Goal: Task Accomplishment & Management: Complete application form

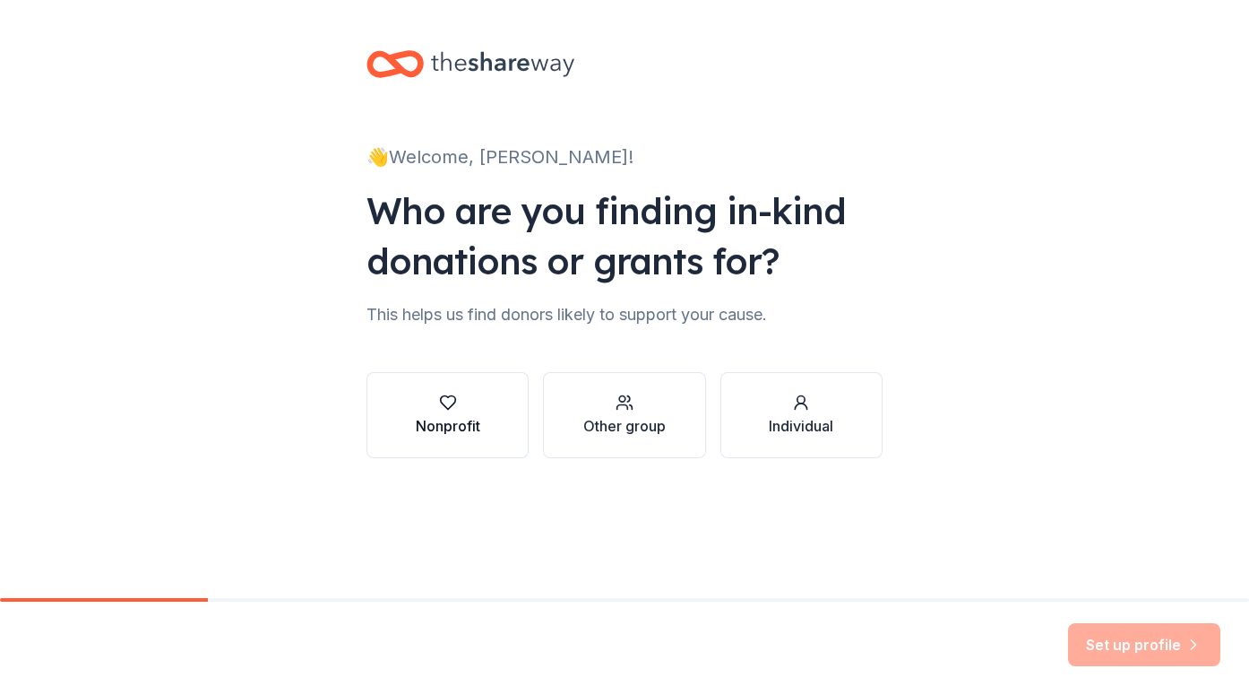
click at [457, 397] on div "button" at bounding box center [448, 402] width 65 height 18
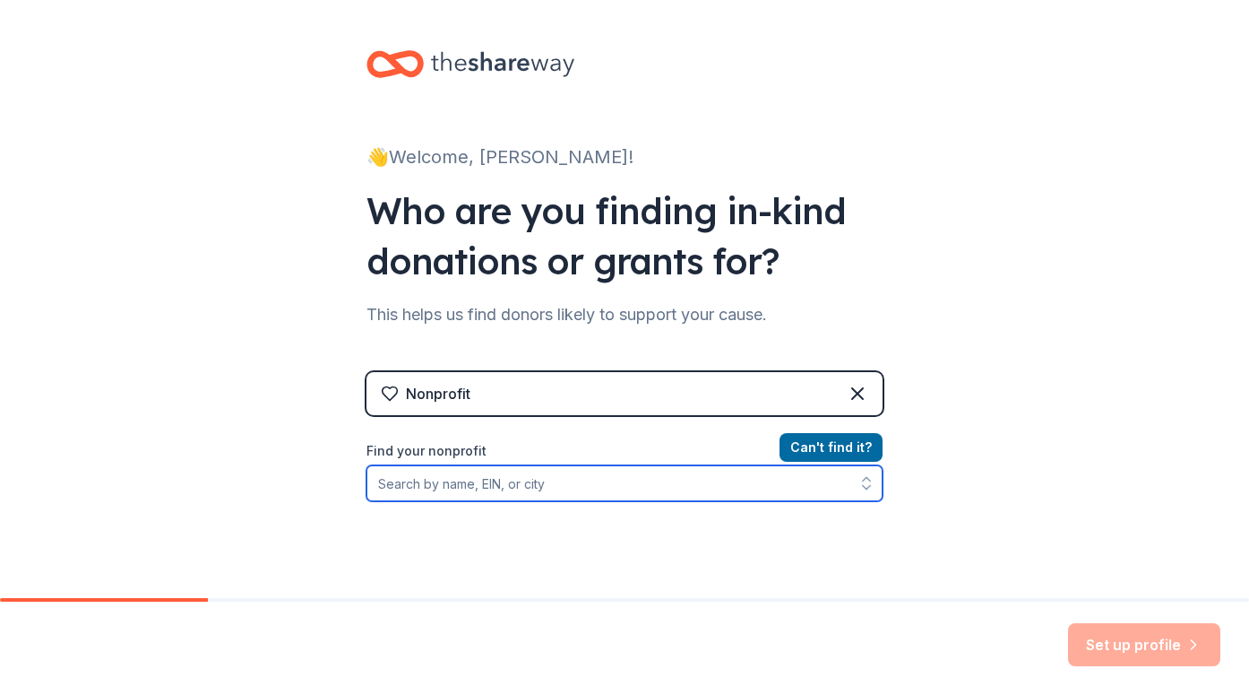
click at [526, 483] on input "Find your nonprofit" at bounding box center [625, 483] width 516 height 36
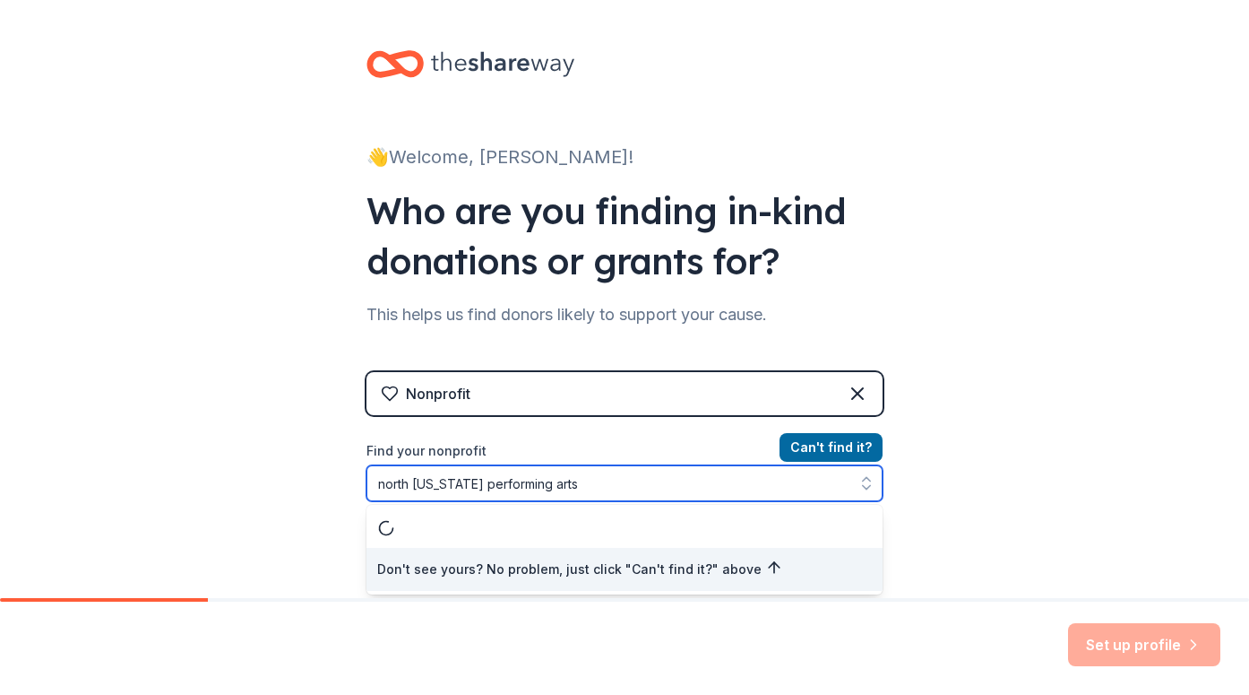
type input "North [US_STATE] Performing Arts"
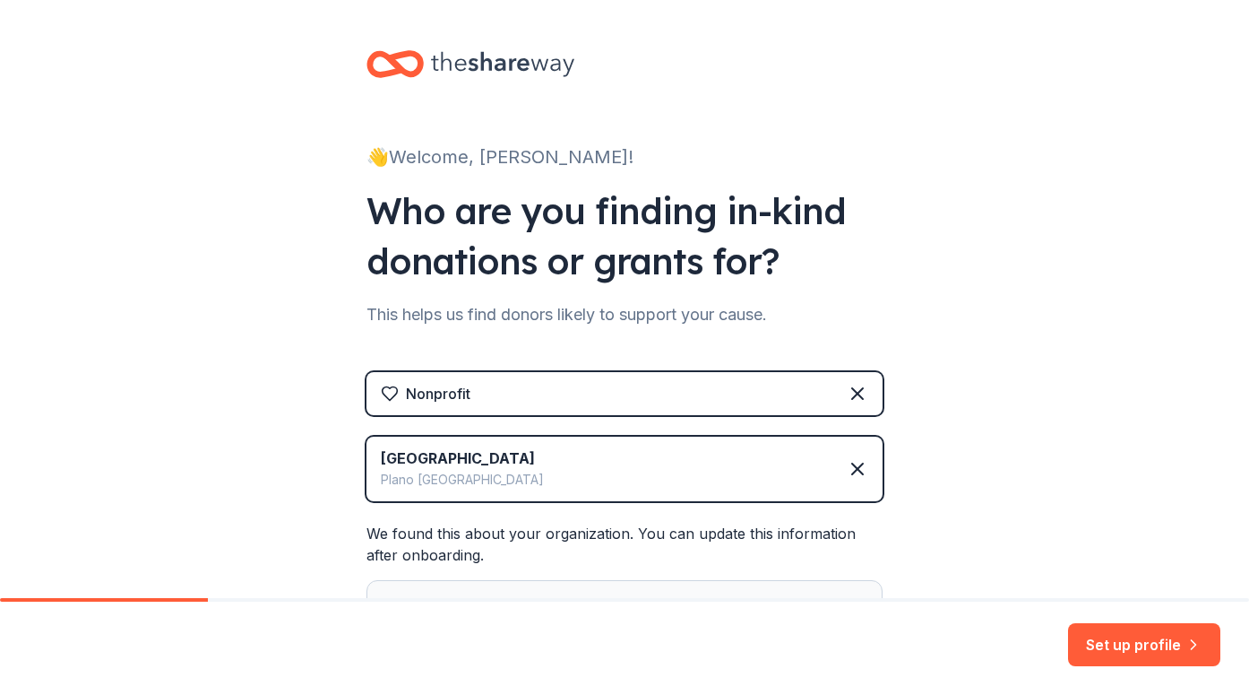
click at [745, 553] on div "We found this about your organization. You can update this information after on…" at bounding box center [625, 646] width 516 height 246
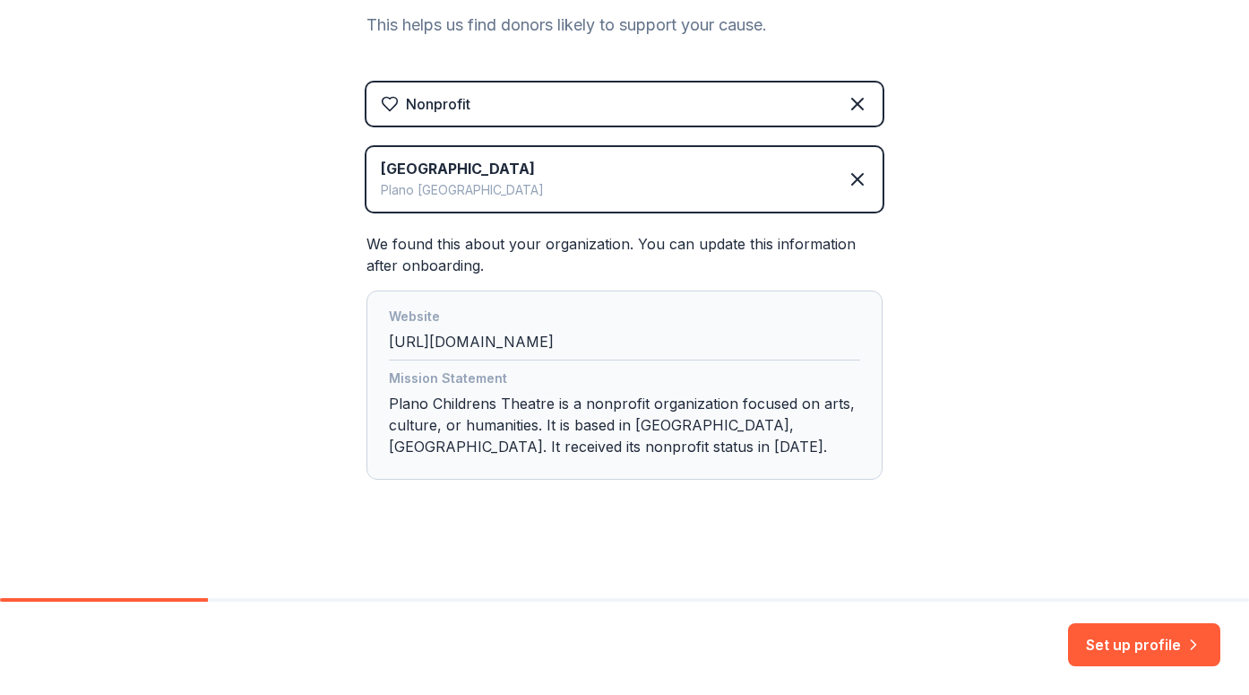
scroll to position [294, 0]
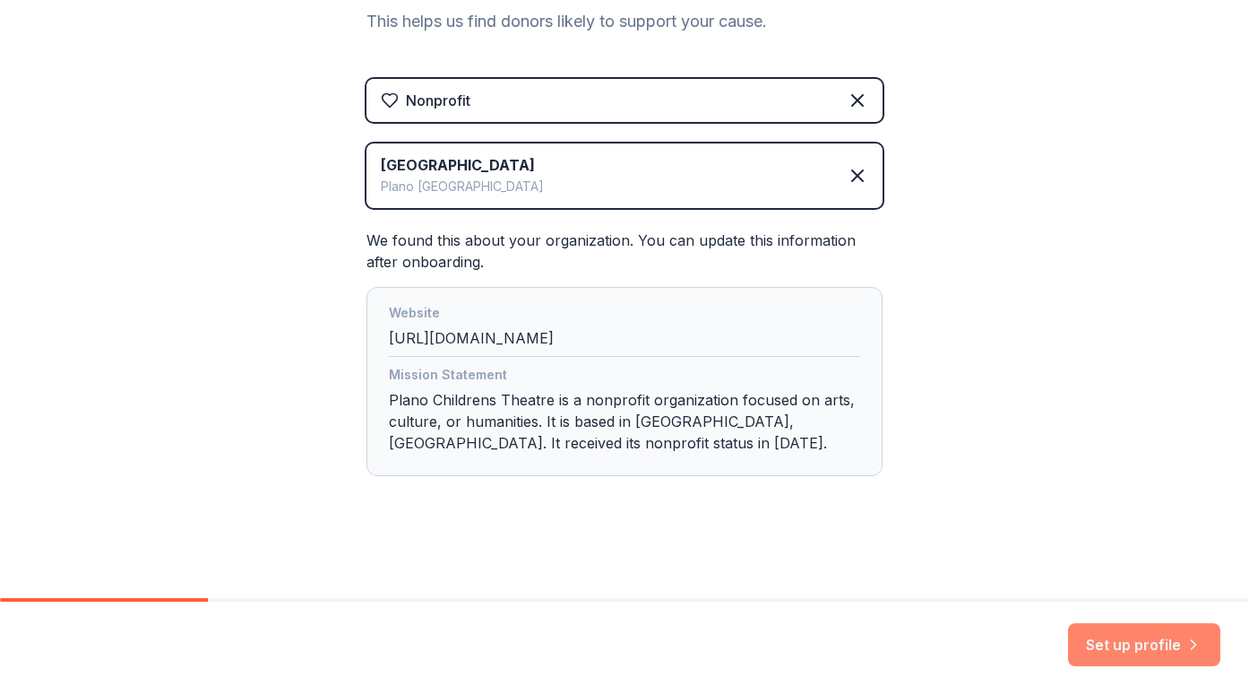
click at [1117, 647] on button "Set up profile" at bounding box center [1144, 644] width 152 height 43
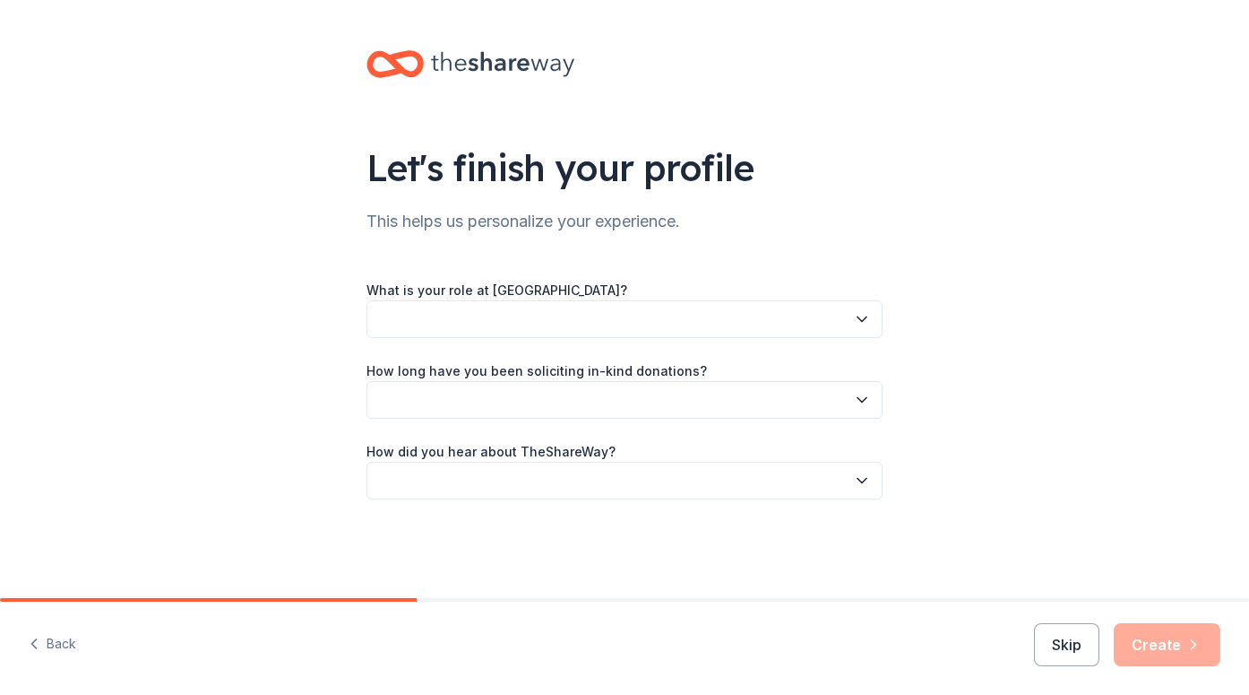
click at [738, 311] on button "button" at bounding box center [625, 319] width 516 height 38
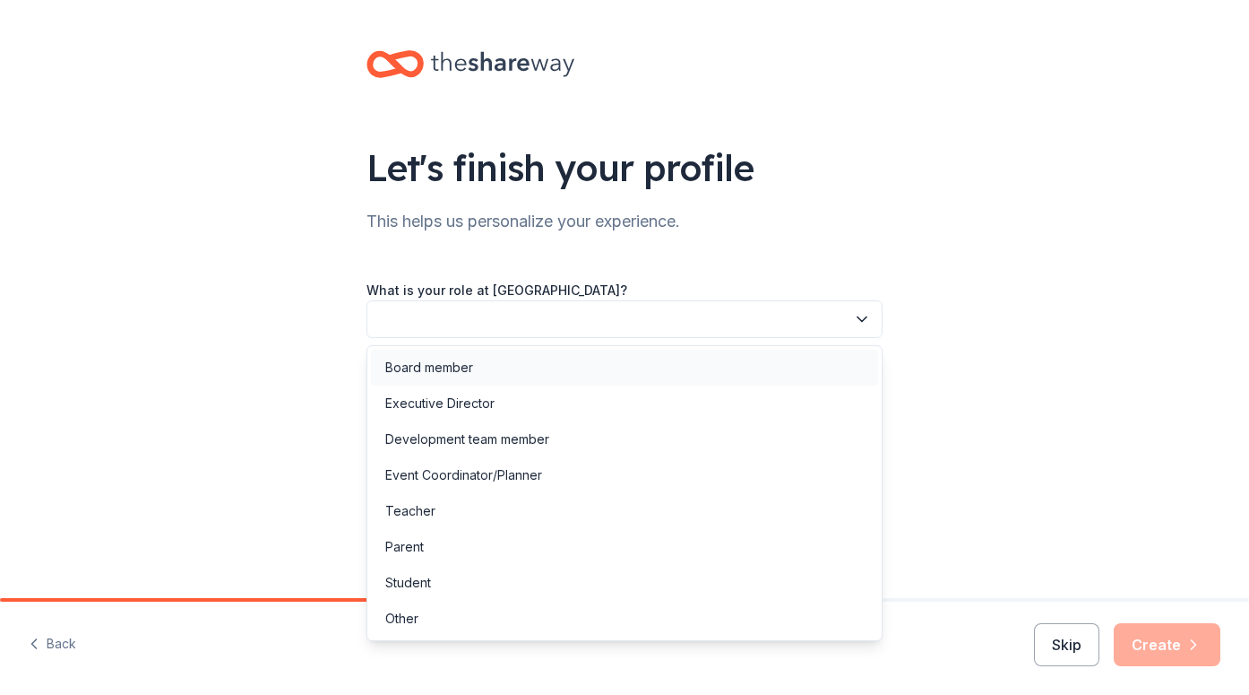
click at [600, 374] on div "Board member" at bounding box center [624, 368] width 507 height 36
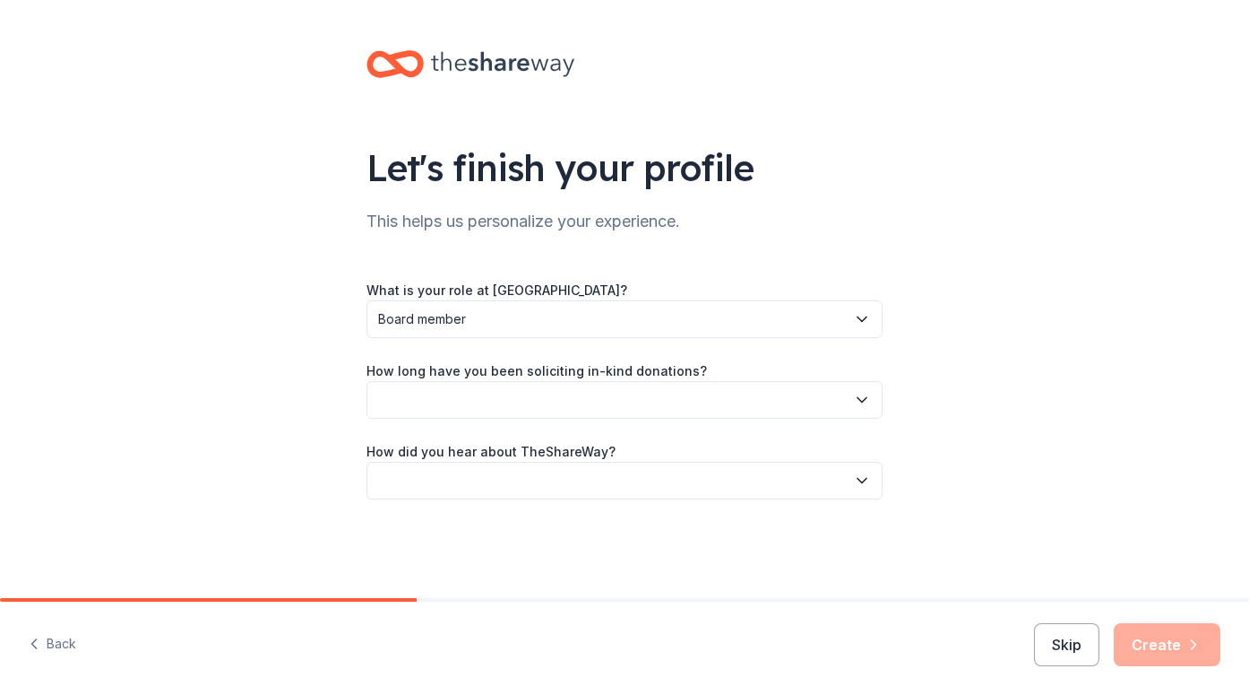
click at [588, 409] on button "button" at bounding box center [625, 400] width 516 height 38
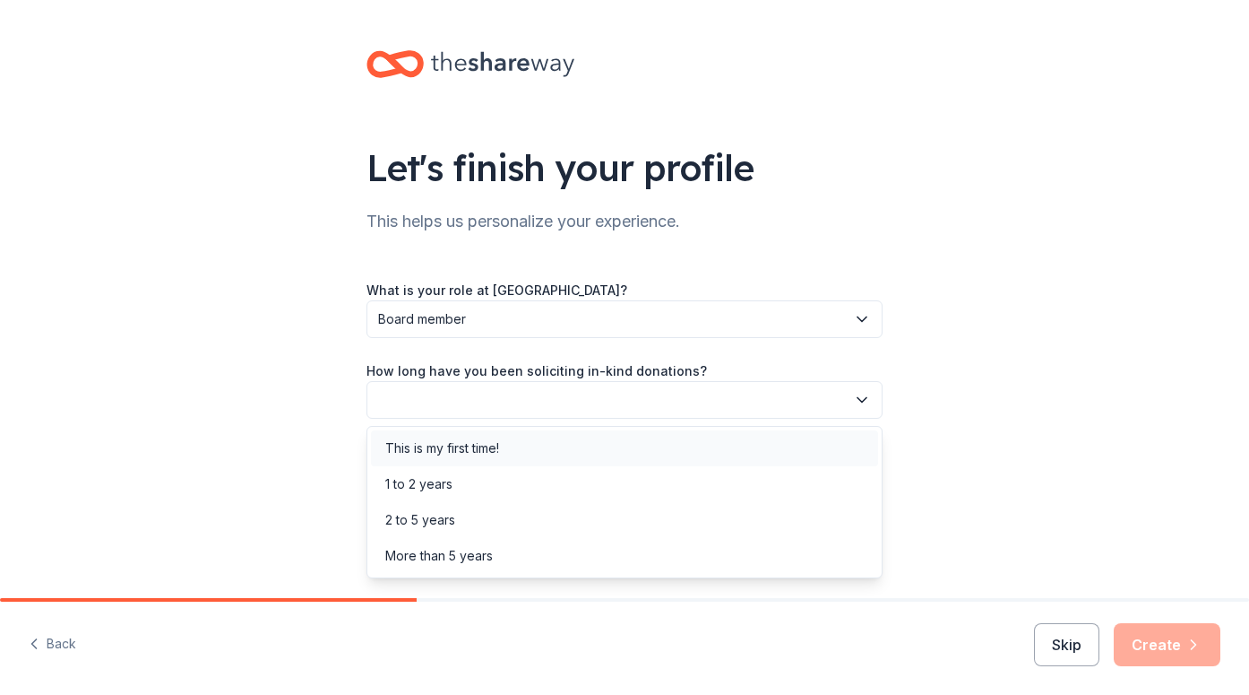
click at [579, 445] on div "This is my first time!" at bounding box center [624, 448] width 507 height 36
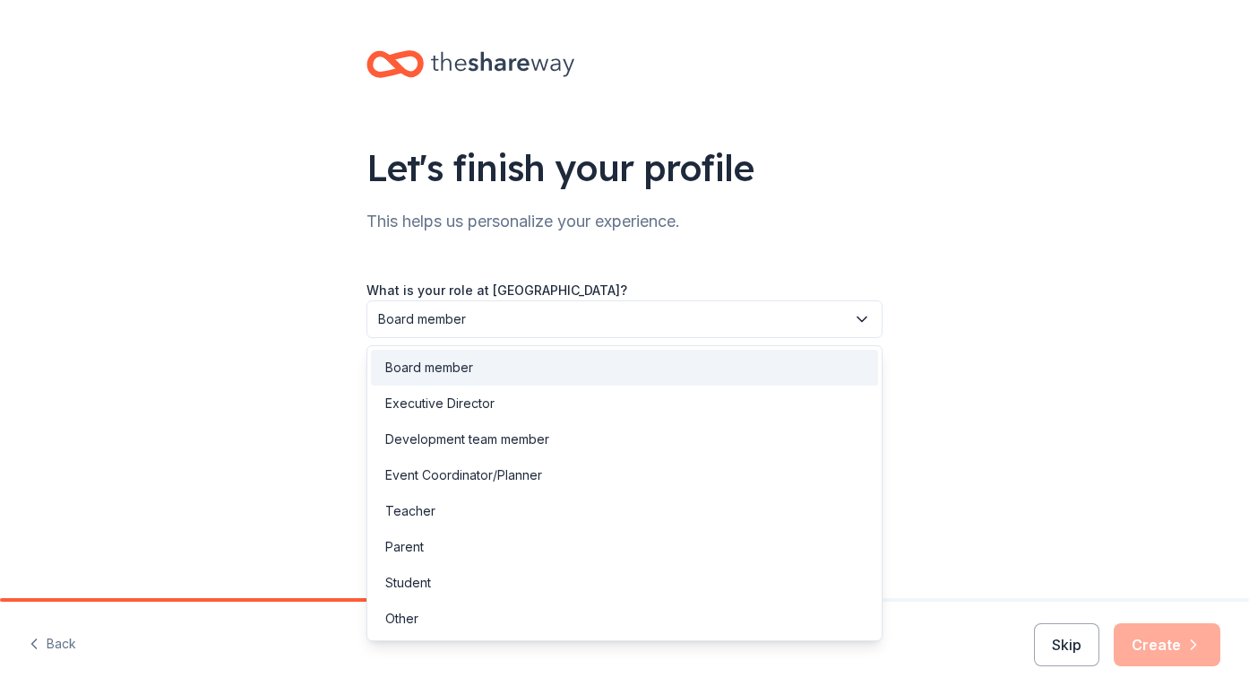
click at [590, 308] on span "Board member" at bounding box center [612, 319] width 468 height 22
click at [547, 540] on div "Parent" at bounding box center [624, 547] width 507 height 36
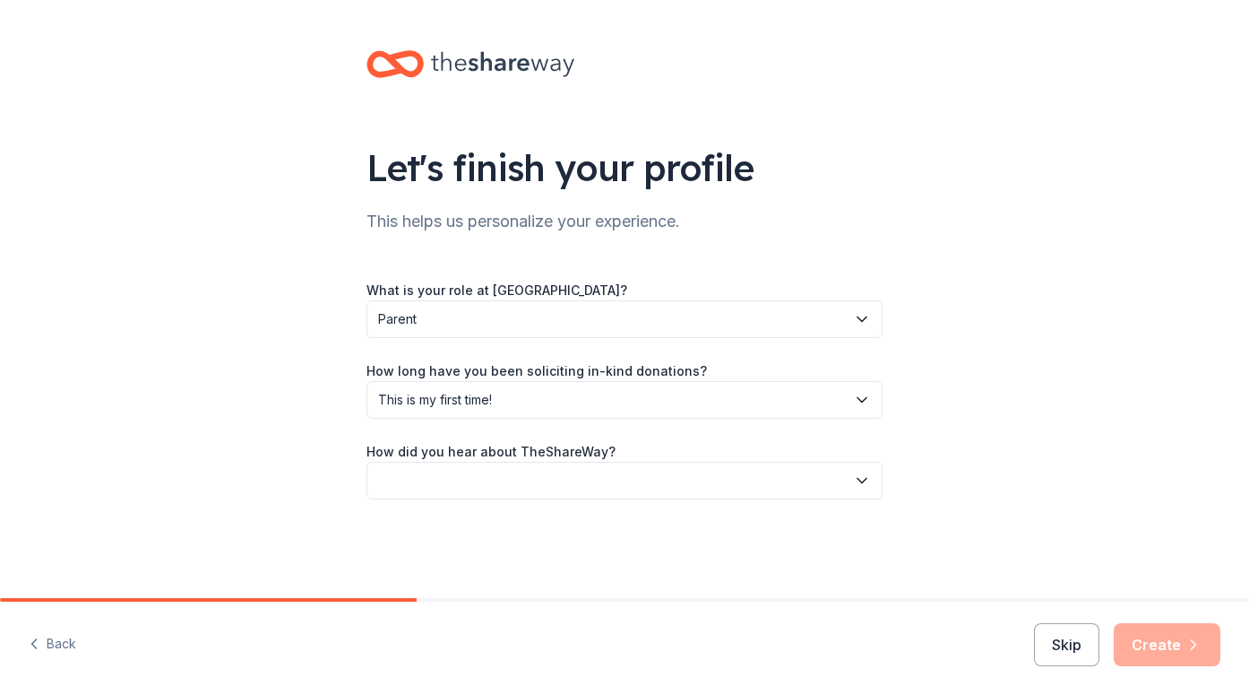
click at [523, 488] on button "button" at bounding box center [625, 481] width 516 height 38
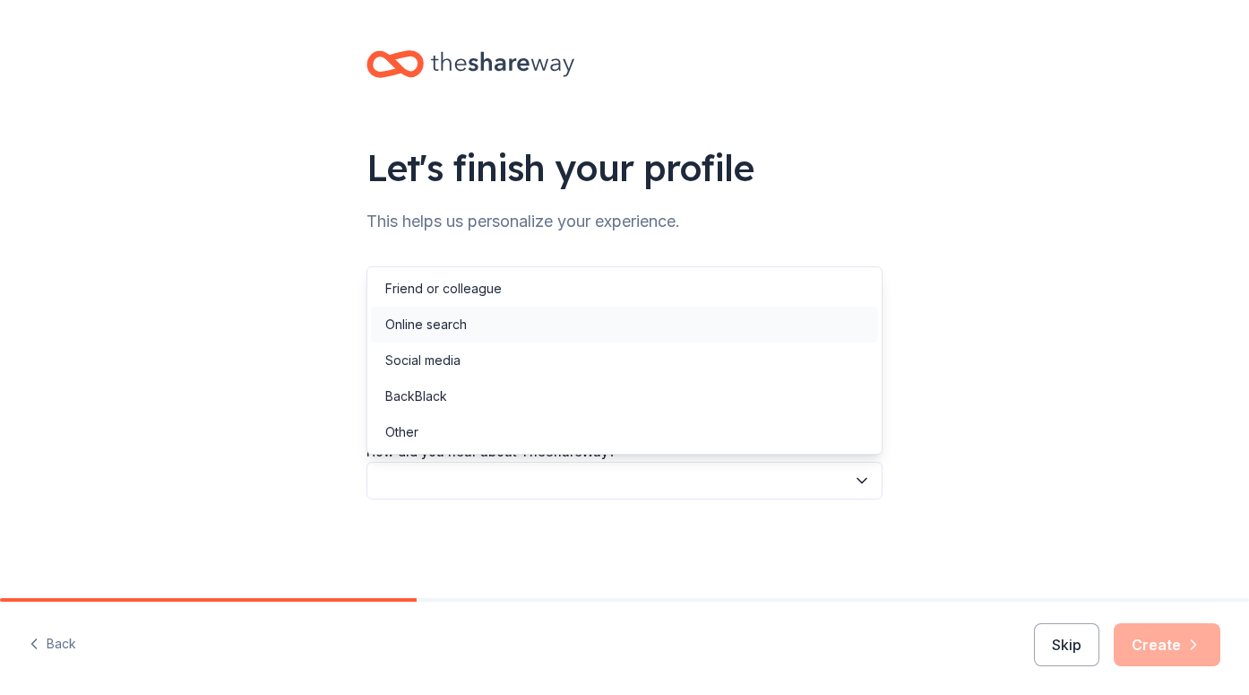
click at [487, 323] on div "Online search" at bounding box center [624, 325] width 507 height 36
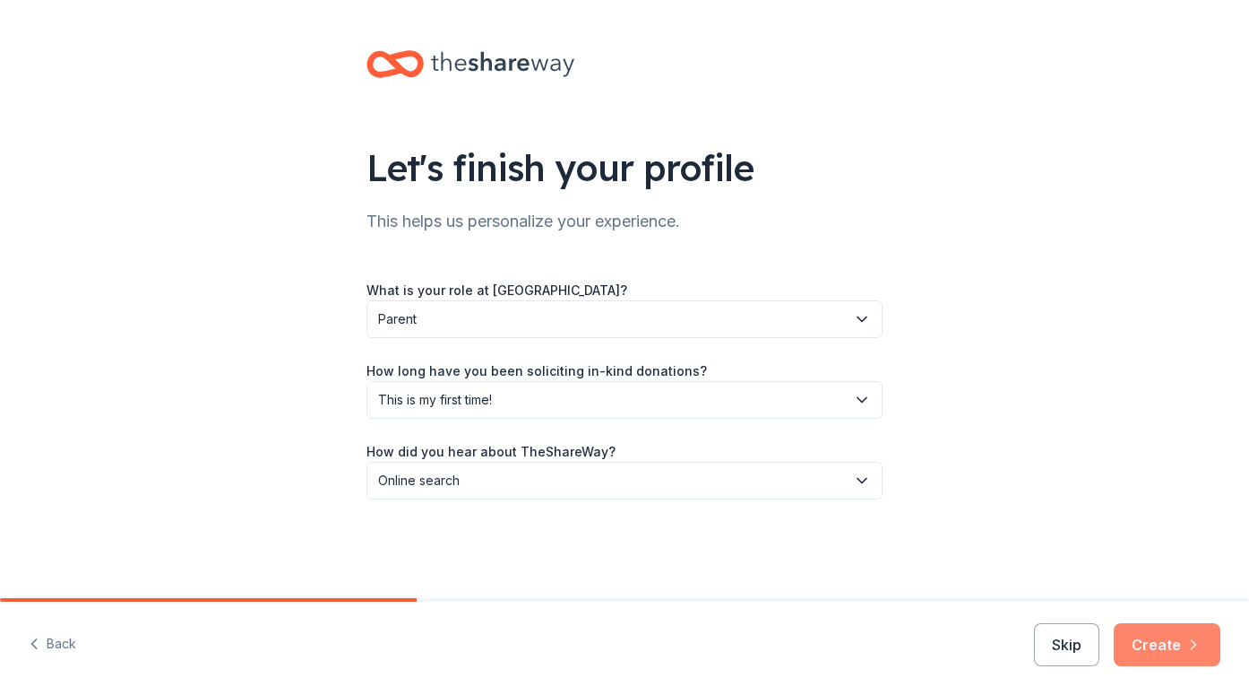
click at [1166, 636] on button "Create" at bounding box center [1167, 644] width 107 height 43
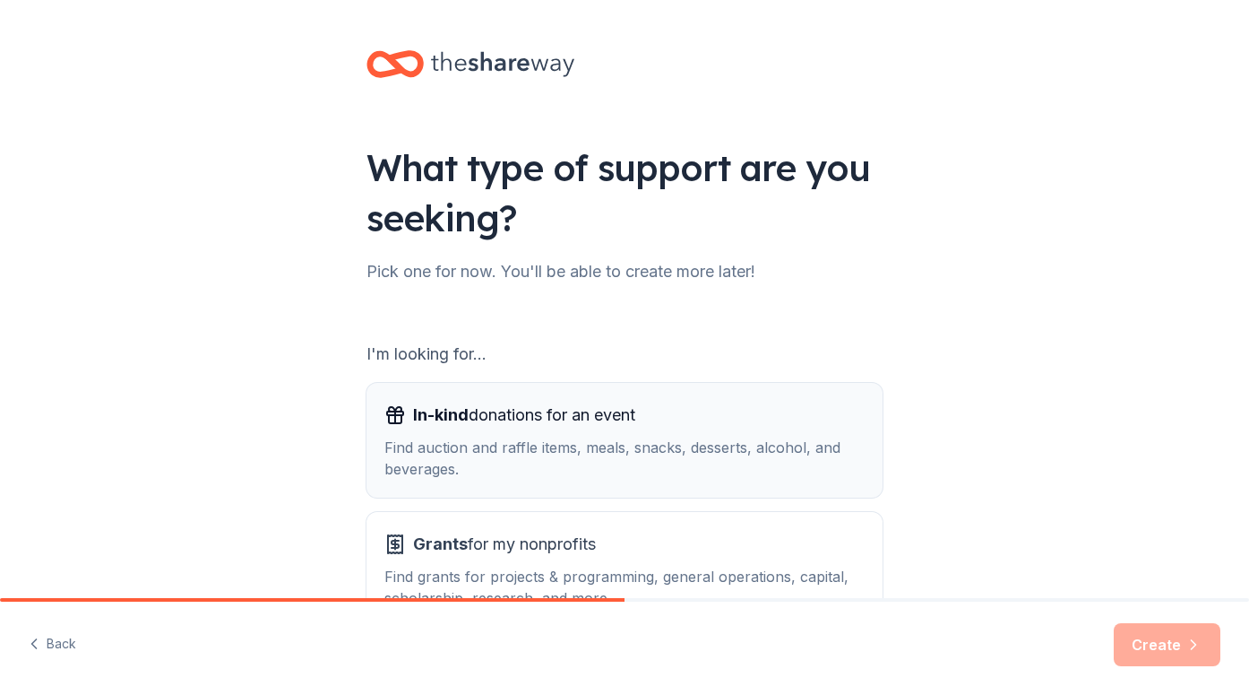
click at [739, 446] on div "Find auction and raffle items, meals, snacks, desserts, alcohol, and beverages." at bounding box center [624, 457] width 480 height 43
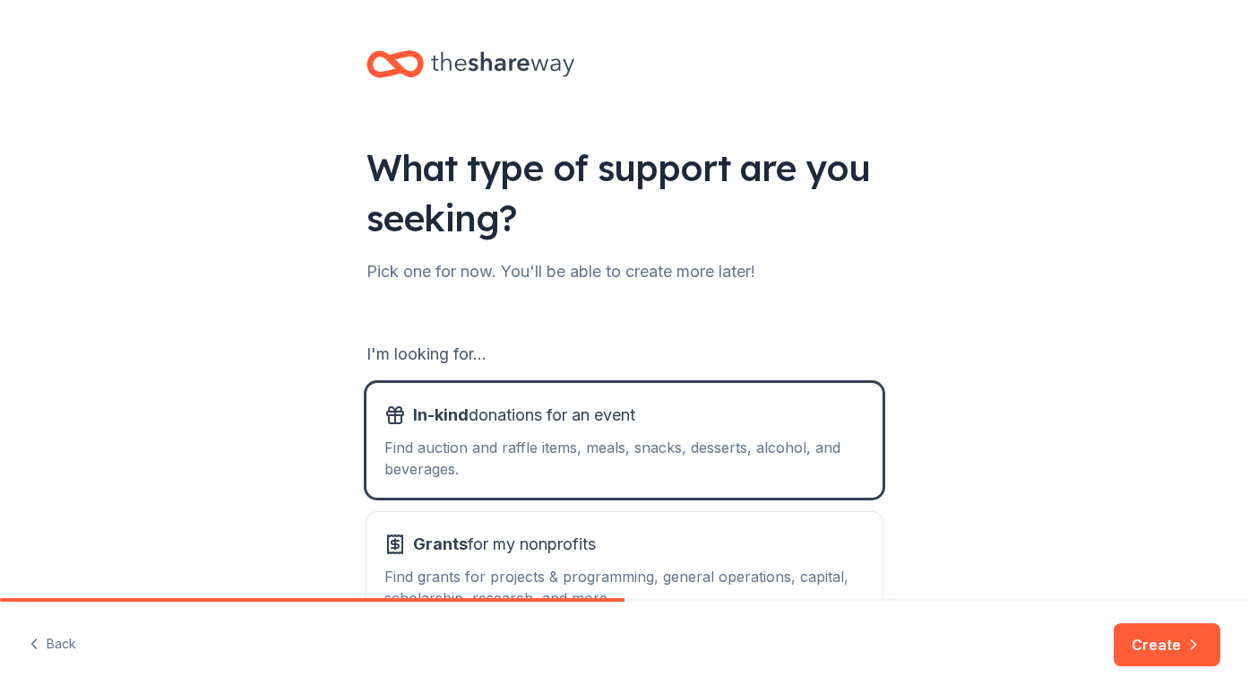
click at [1062, 369] on div "What type of support are you seeking? Pick one for now. You'll be able to creat…" at bounding box center [624, 361] width 1249 height 723
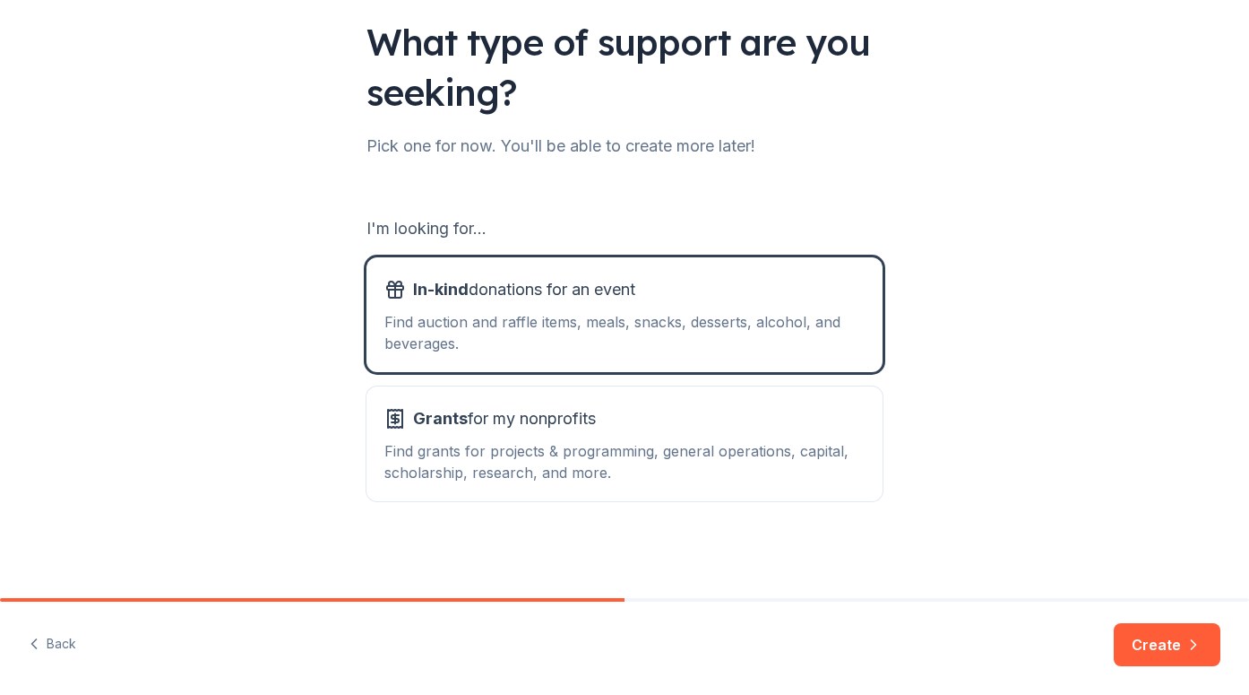
scroll to position [125, 0]
click at [1152, 639] on button "Create" at bounding box center [1167, 644] width 107 height 43
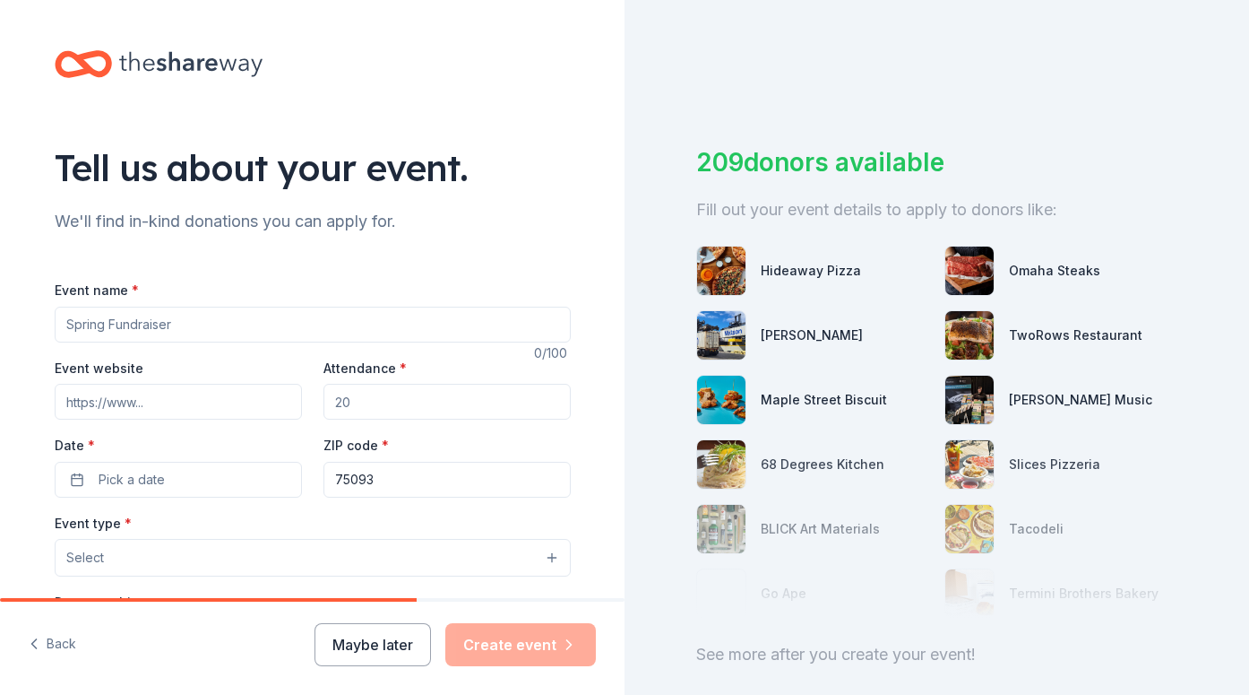
drag, startPoint x: 180, startPoint y: 321, endPoint x: -12, endPoint y: 321, distance: 191.8
type input "Stardust Gala"
click at [219, 406] on input "Event website" at bounding box center [178, 402] width 247 height 36
paste input "https://ntpa.org/stardust/"
type input "https://ntpa.org/stardust/"
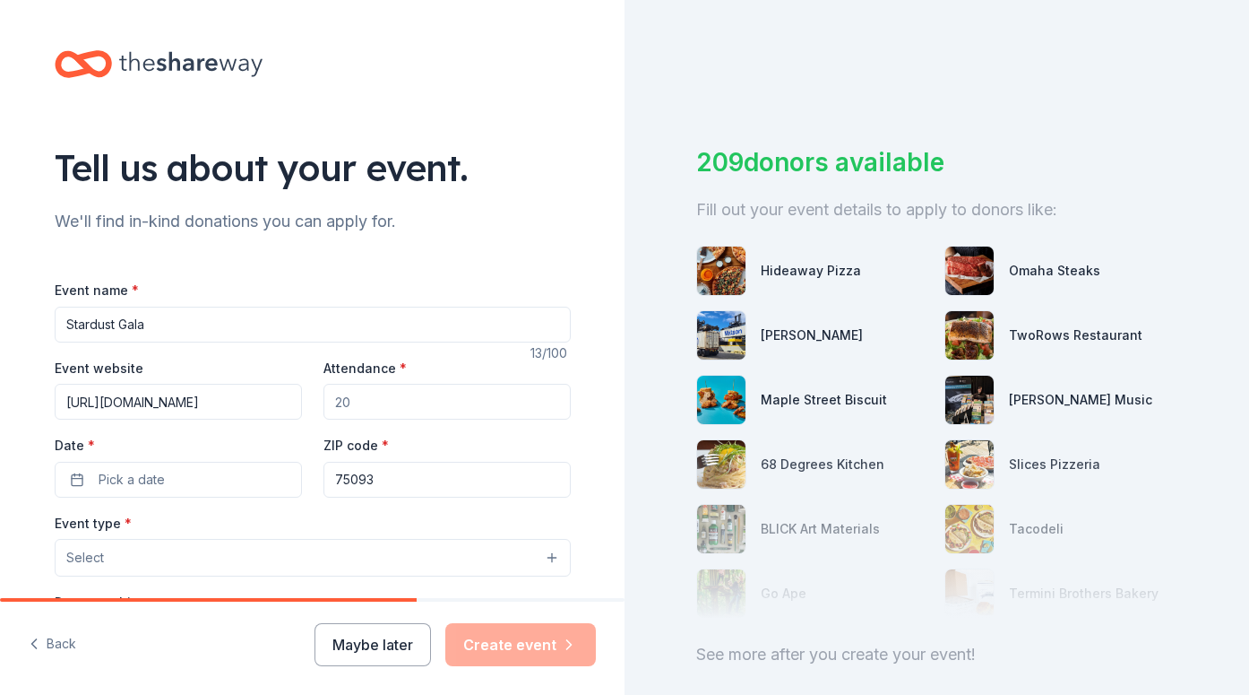
click at [387, 403] on input "Attendance *" at bounding box center [447, 402] width 247 height 36
type input "500"
click at [151, 485] on span "Pick a date" at bounding box center [132, 480] width 66 height 22
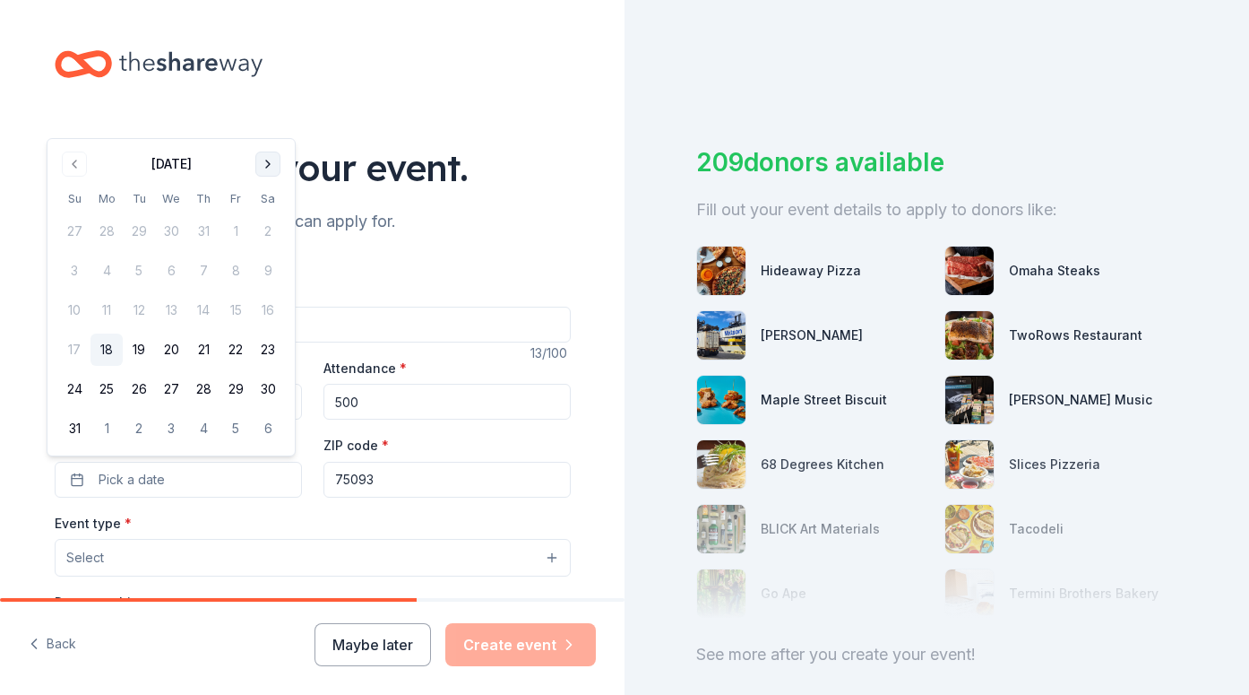
click at [272, 161] on button "Go to next month" at bounding box center [267, 163] width 25 height 25
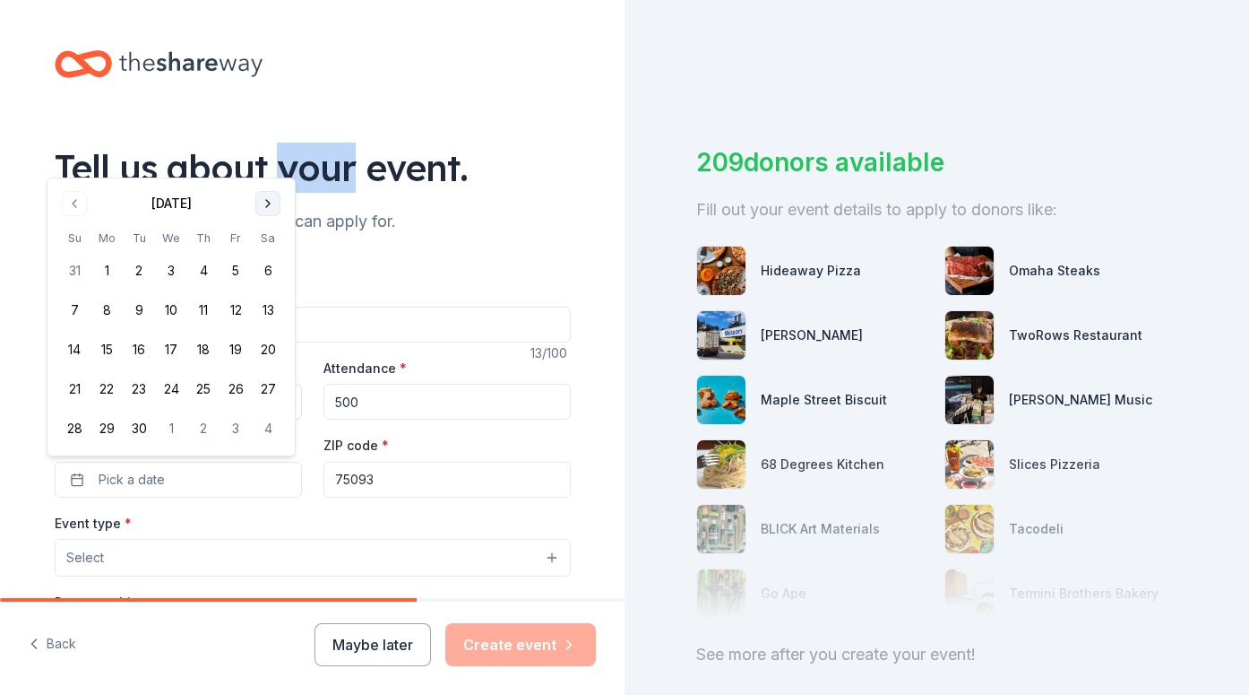
click at [272, 161] on div "Tell us about your event." at bounding box center [313, 168] width 516 height 50
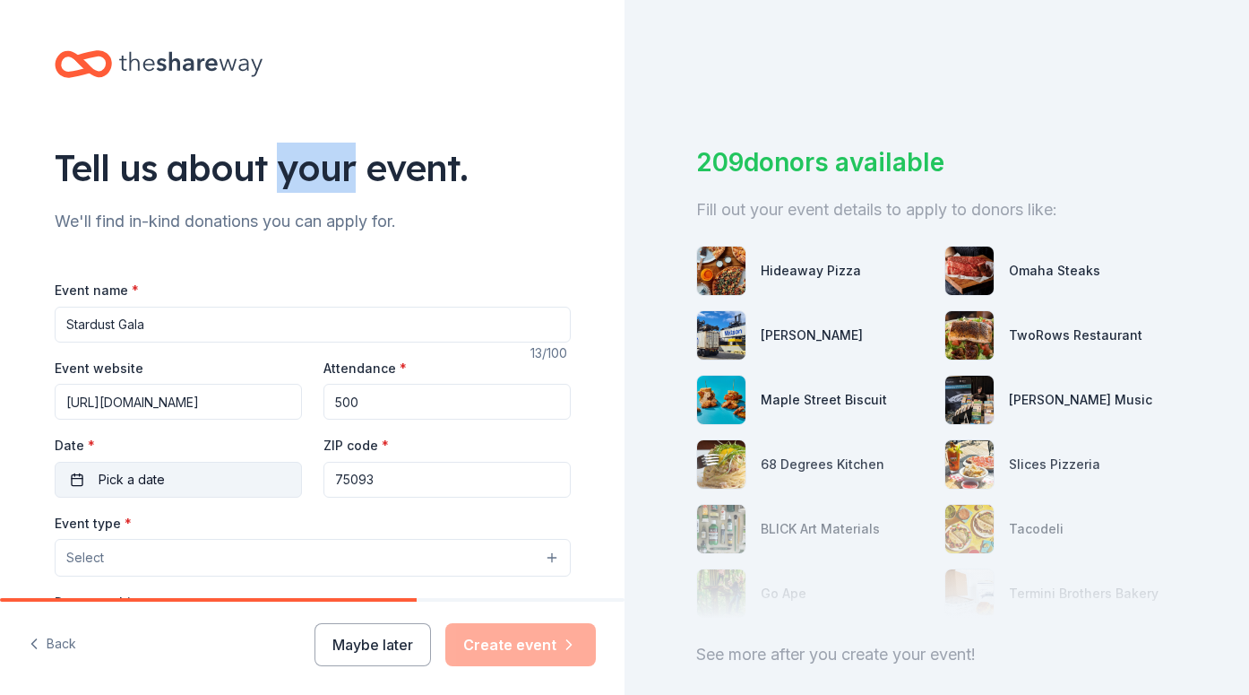
click at [166, 476] on button "Pick a date" at bounding box center [178, 480] width 247 height 36
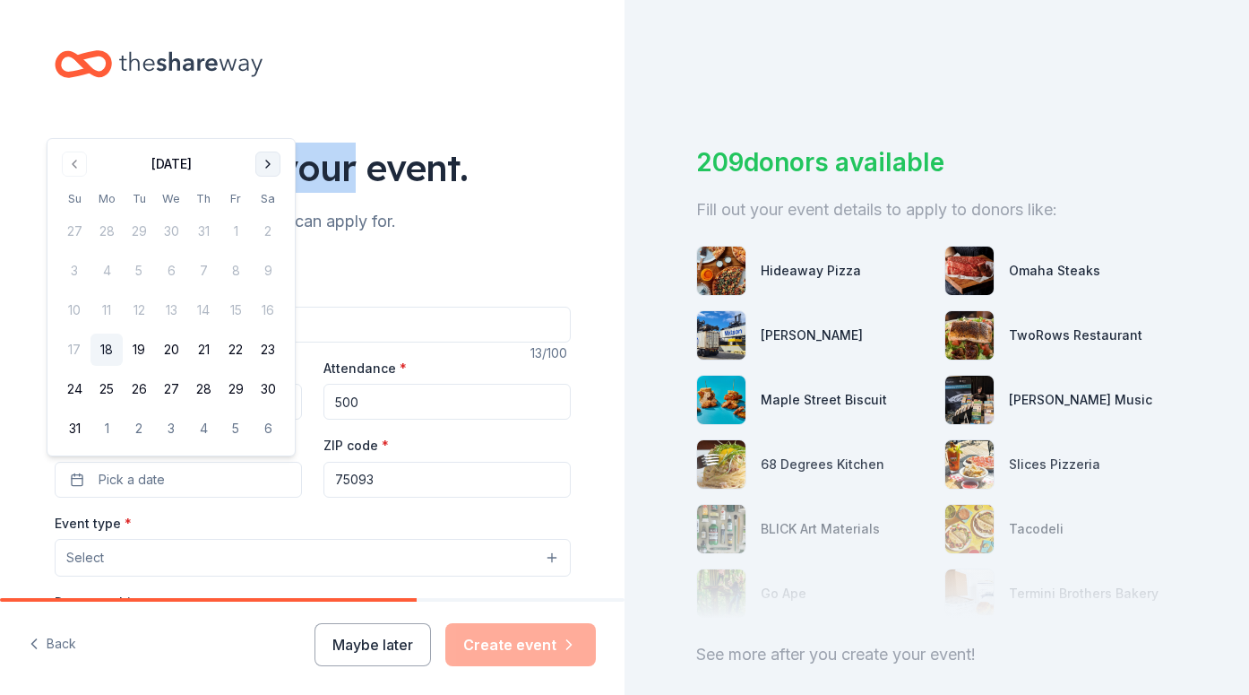
click at [265, 170] on button "Go to next month" at bounding box center [267, 163] width 25 height 25
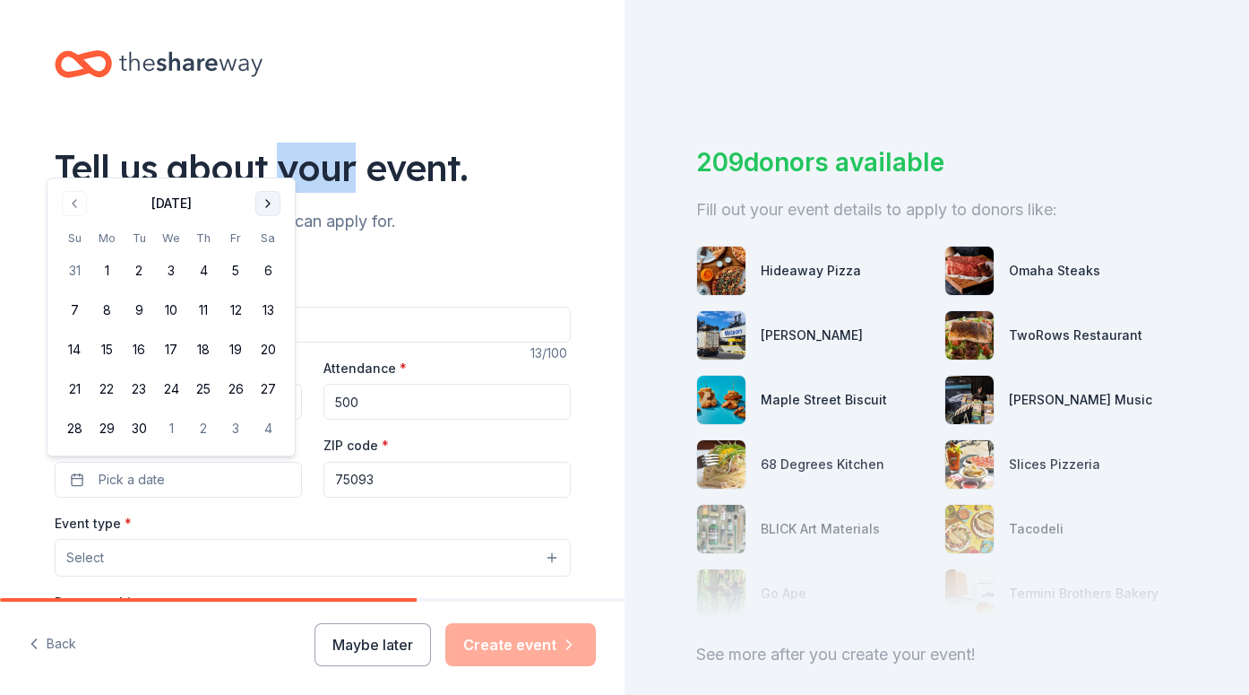
click at [268, 204] on button "Go to next month" at bounding box center [267, 203] width 25 height 25
click at [269, 229] on button "1" at bounding box center [268, 231] width 32 height 32
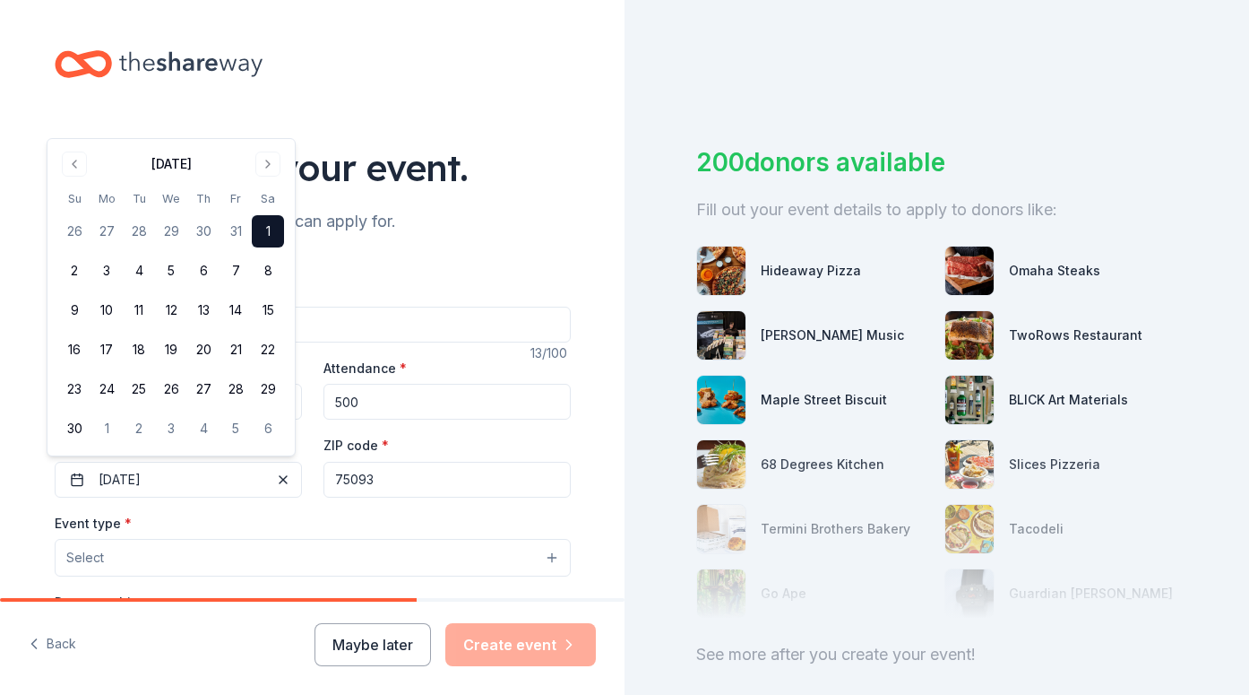
click at [292, 507] on div "Event name * Stardust Gala 13 /100 Event website https://ntpa.org/stardust/ Att…" at bounding box center [313, 693] width 516 height 828
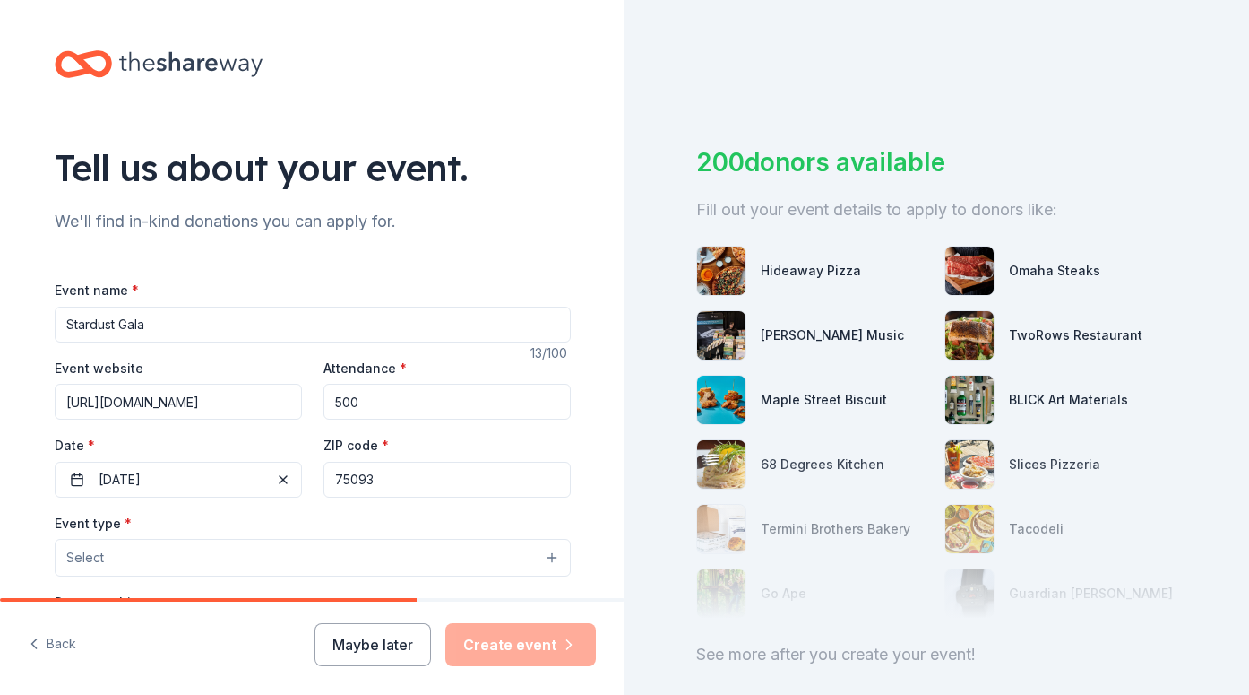
click at [282, 562] on button "Select" at bounding box center [313, 558] width 516 height 38
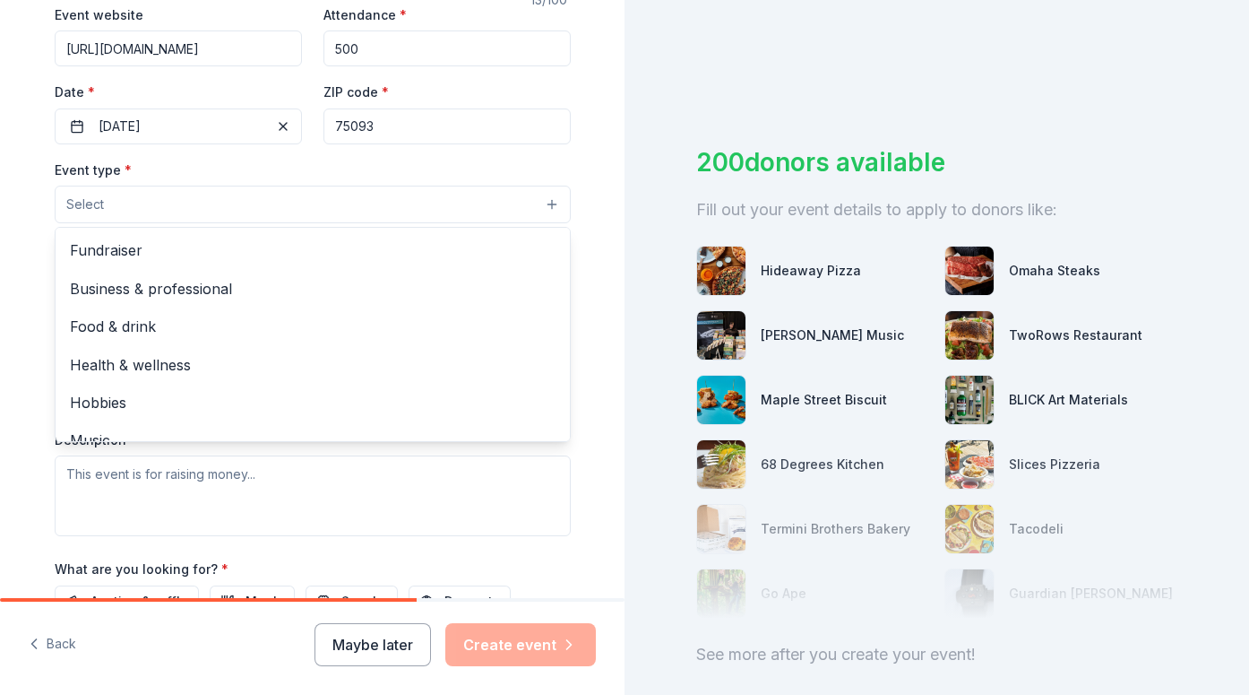
scroll to position [360, 0]
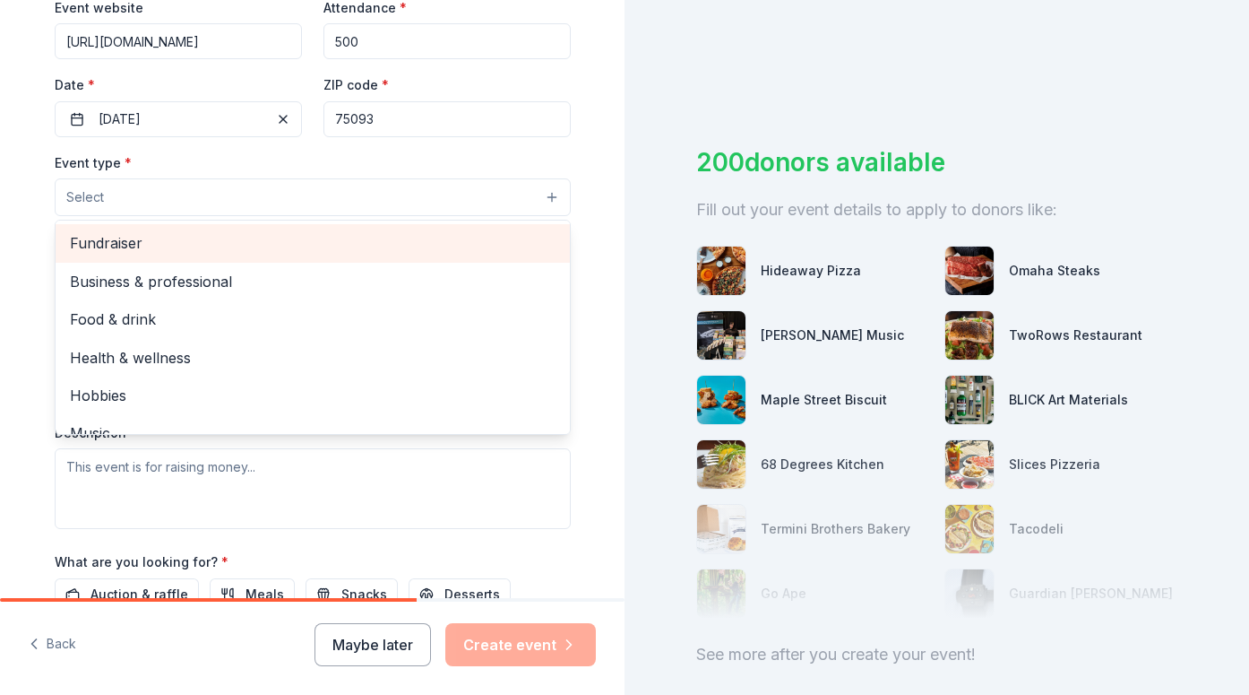
click at [448, 240] on span "Fundraiser" at bounding box center [313, 242] width 486 height 23
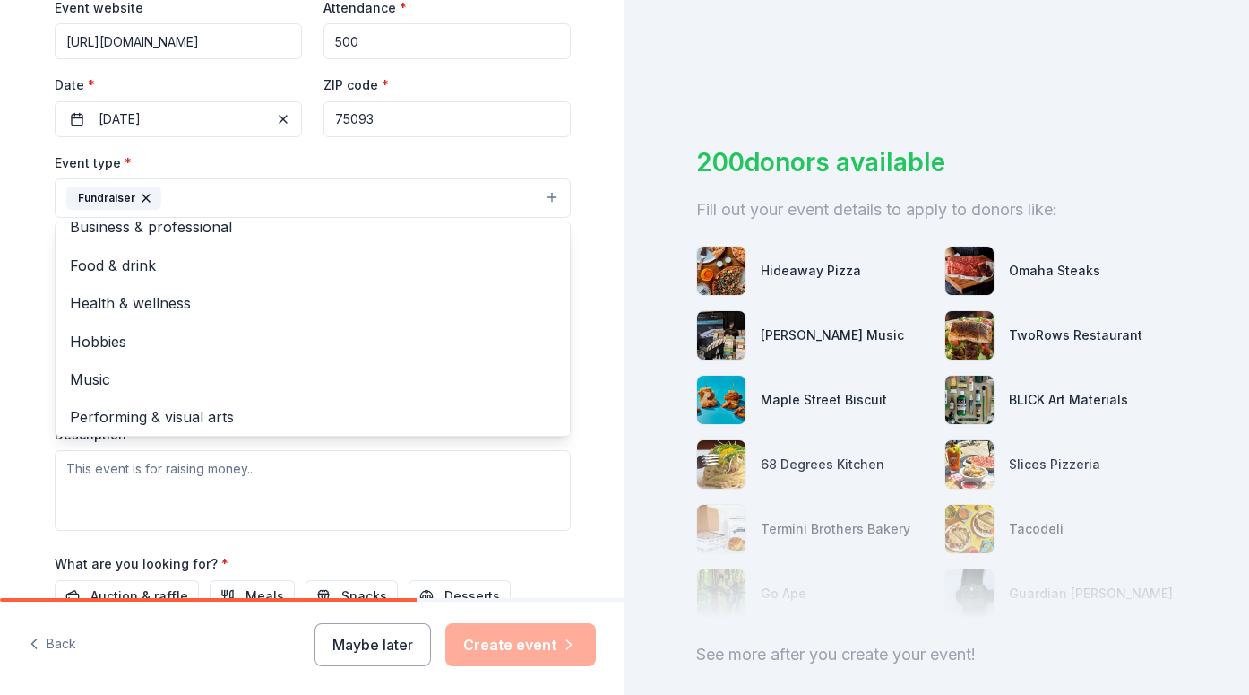
scroll to position [20, 0]
click at [584, 217] on div "Tell us about your event. We'll find in-kind donations you can apply for. Event…" at bounding box center [313, 237] width 574 height 1195
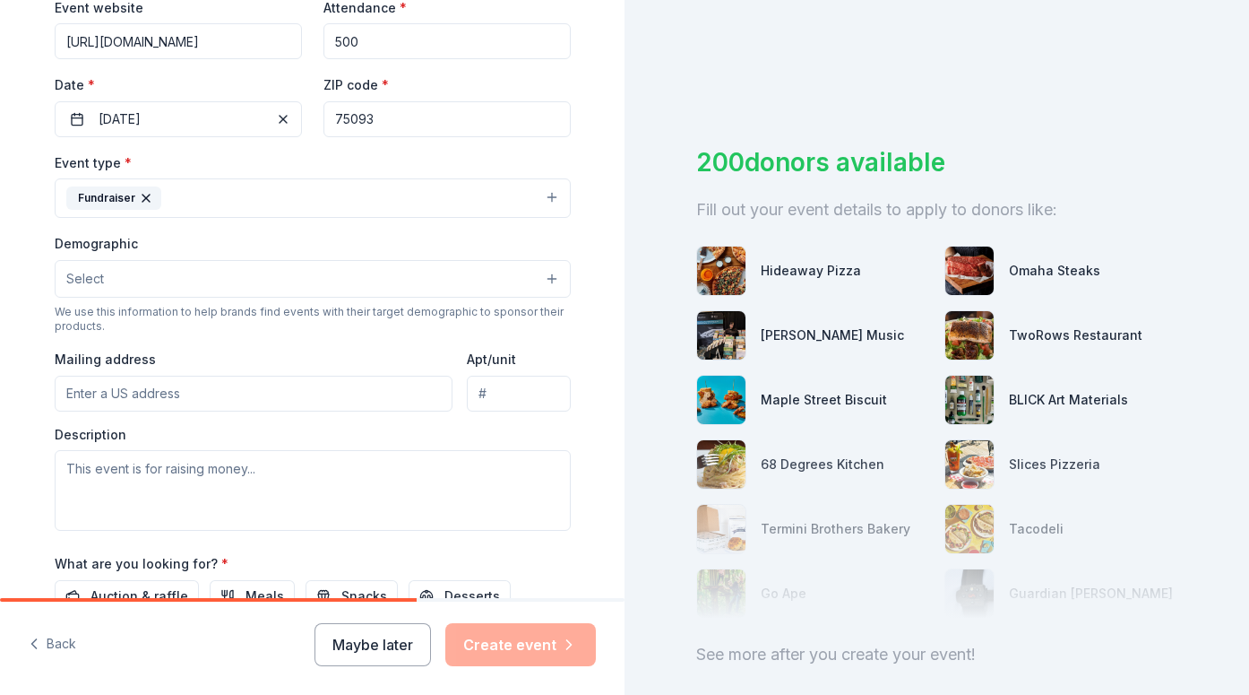
click at [351, 287] on button "Select" at bounding box center [313, 279] width 516 height 38
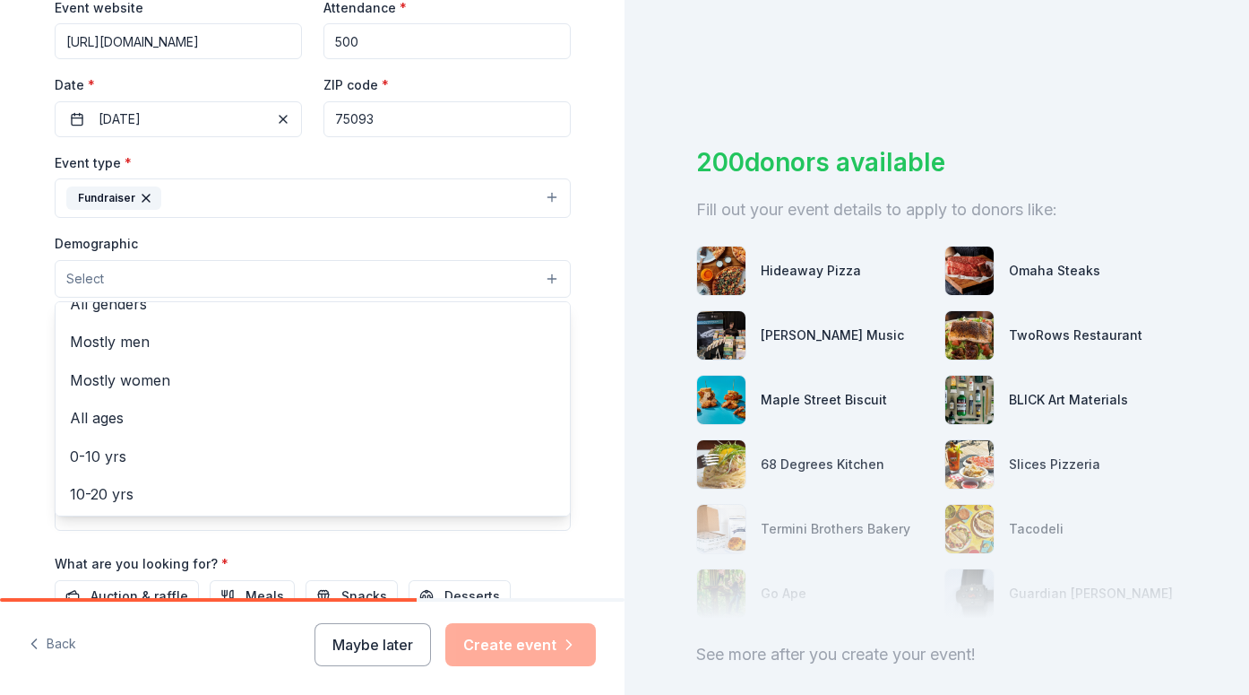
scroll to position [0, 0]
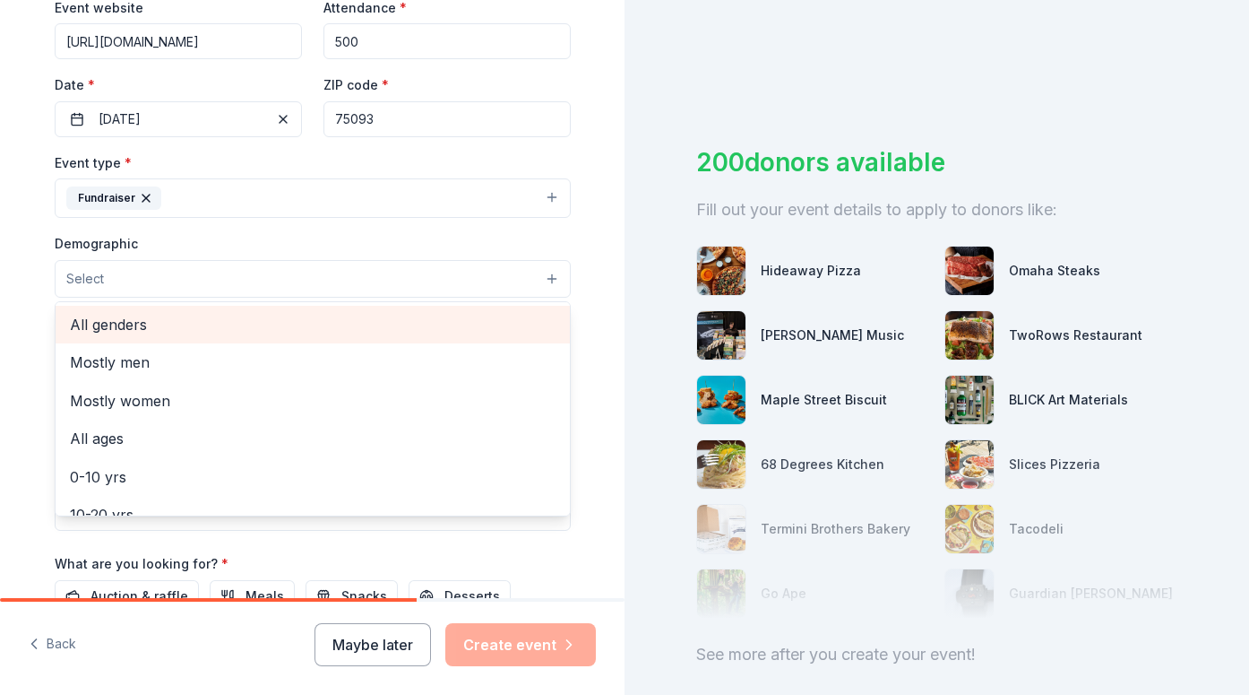
click at [478, 325] on span "All genders" at bounding box center [313, 324] width 486 height 23
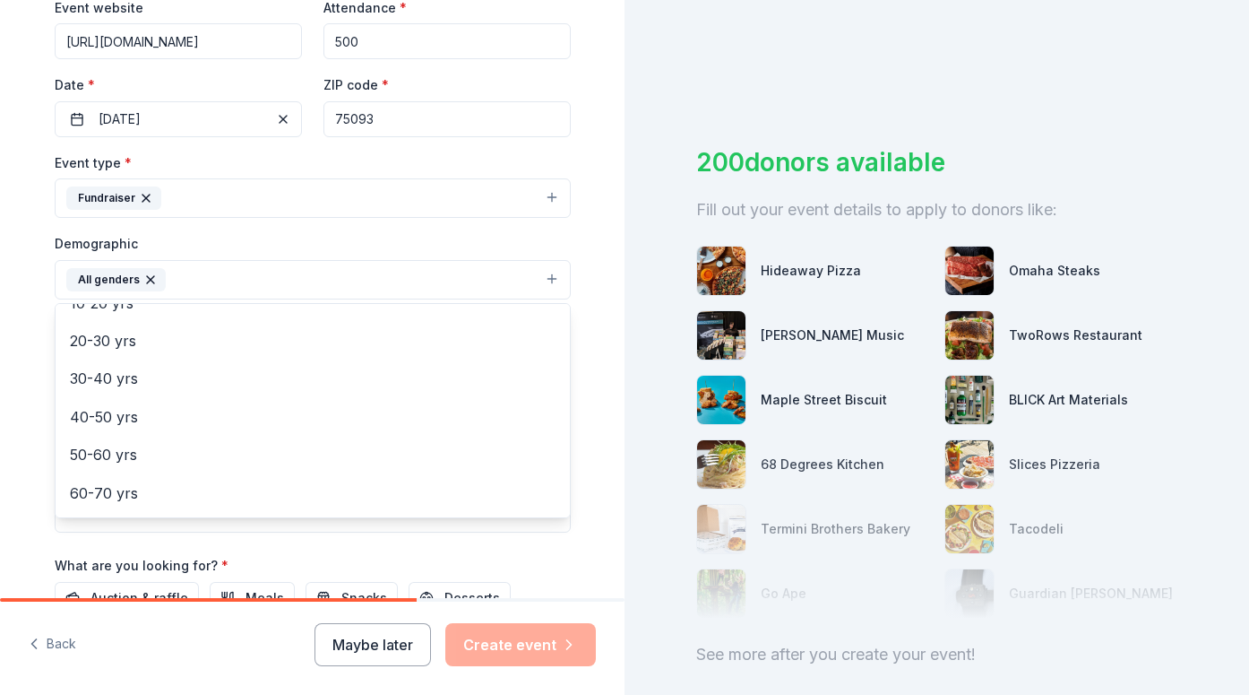
scroll to position [177, 0]
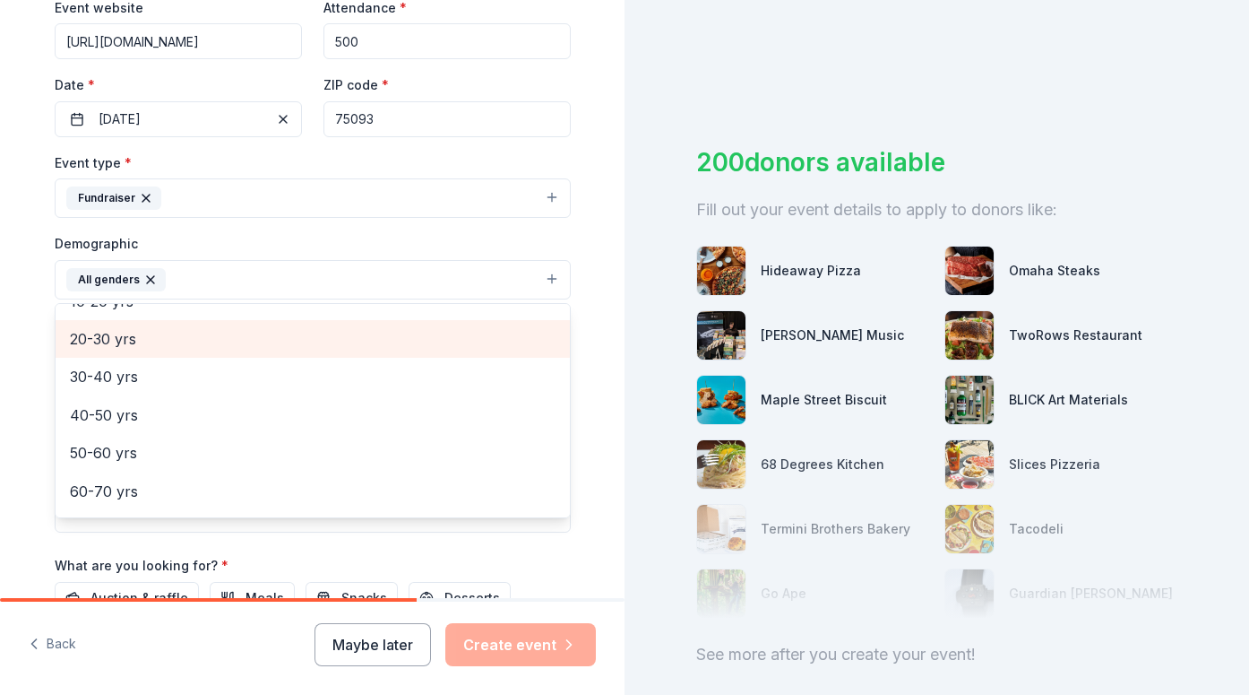
click at [281, 338] on span "20-30 yrs" at bounding box center [313, 338] width 486 height 23
click at [269, 342] on span "30-40 yrs" at bounding box center [313, 338] width 486 height 23
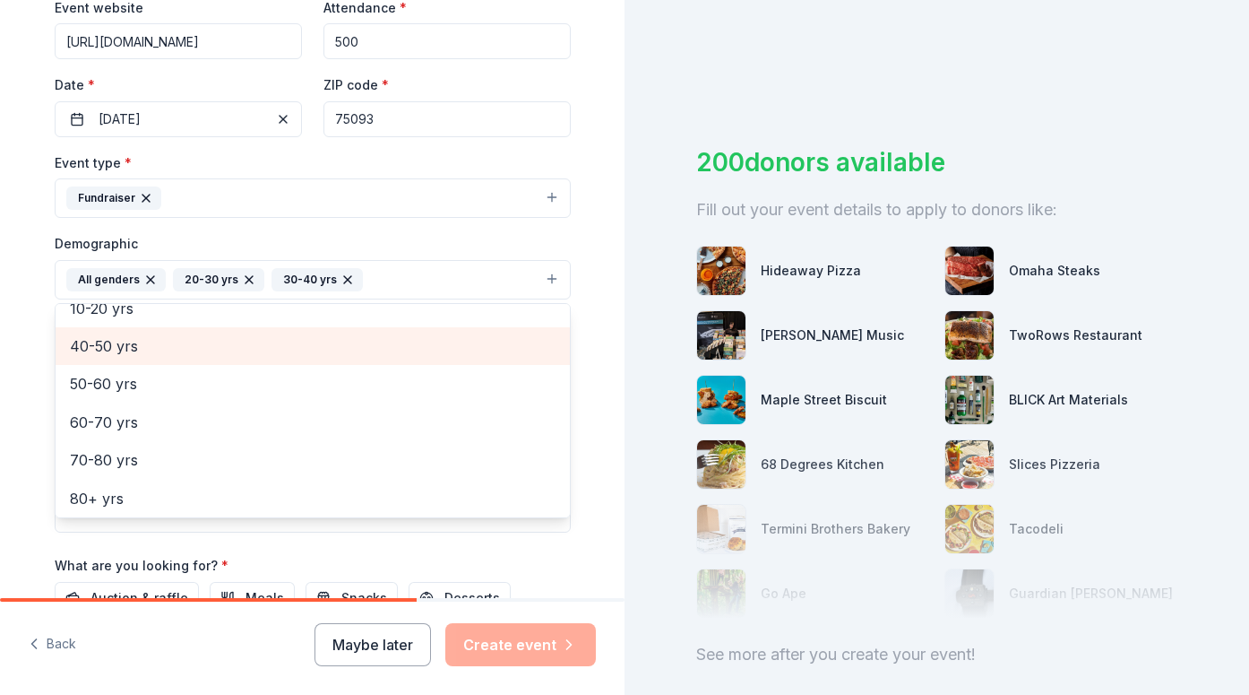
click at [268, 342] on span "40-50 yrs" at bounding box center [313, 345] width 486 height 23
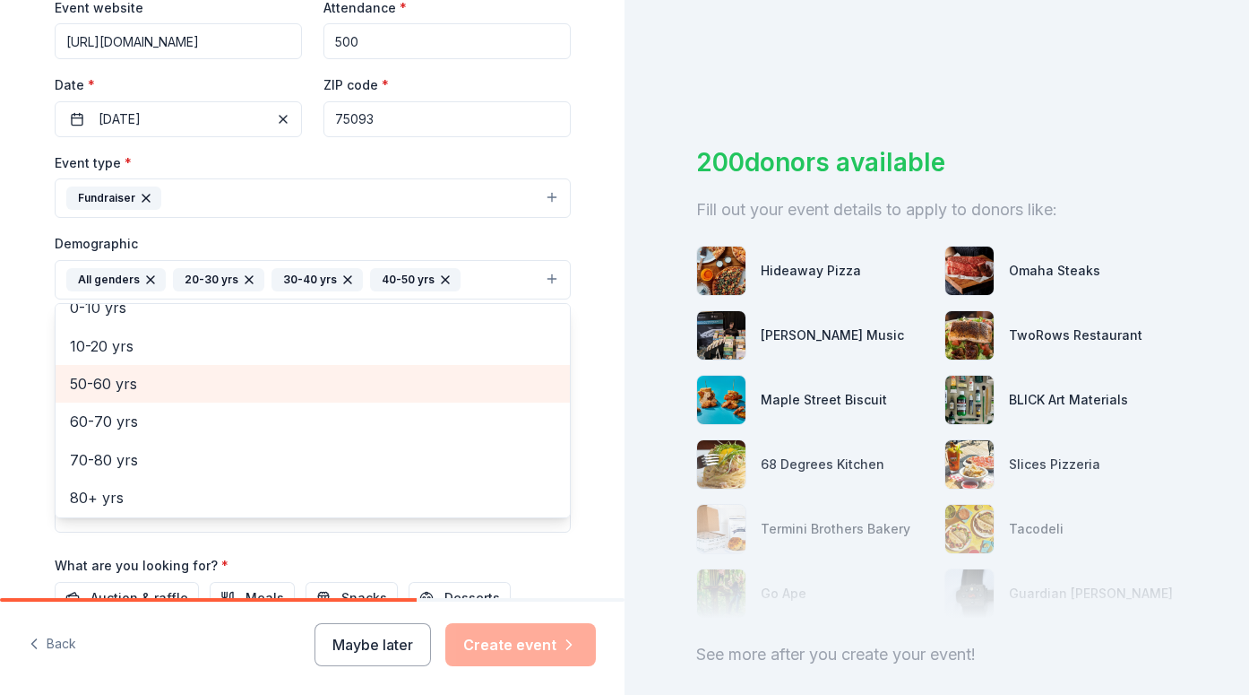
click at [266, 372] on span "50-60 yrs" at bounding box center [313, 383] width 486 height 23
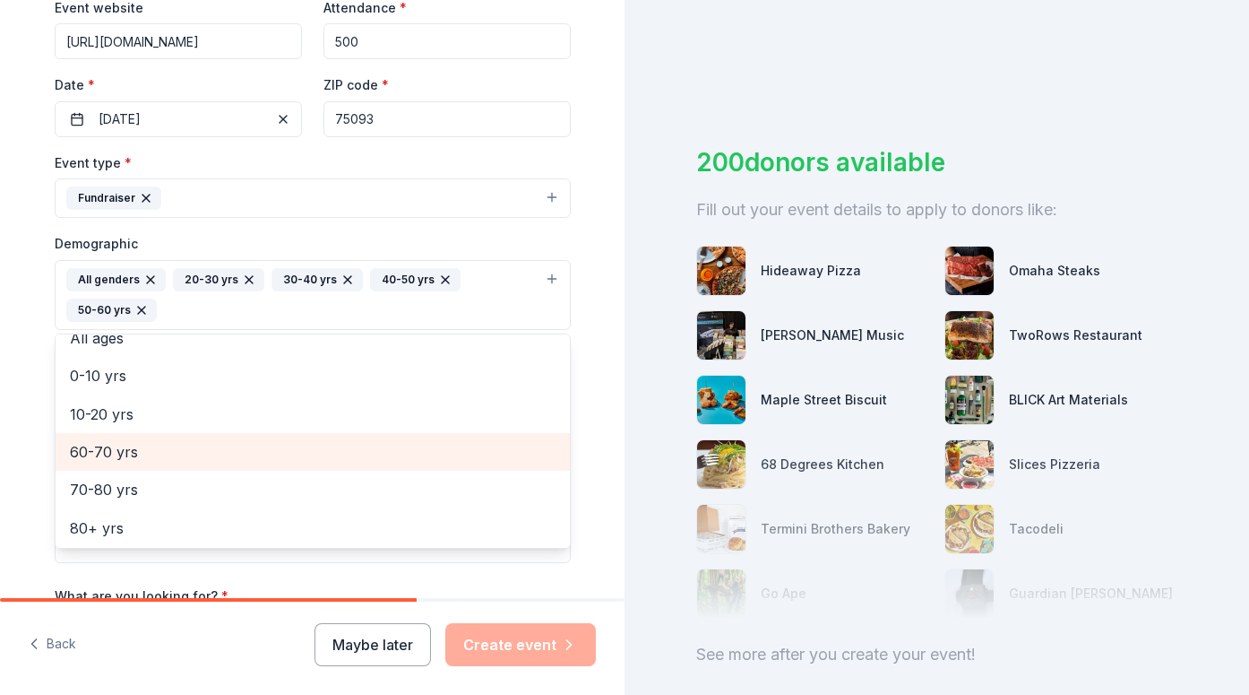
click at [254, 449] on span "60-70 yrs" at bounding box center [313, 451] width 486 height 23
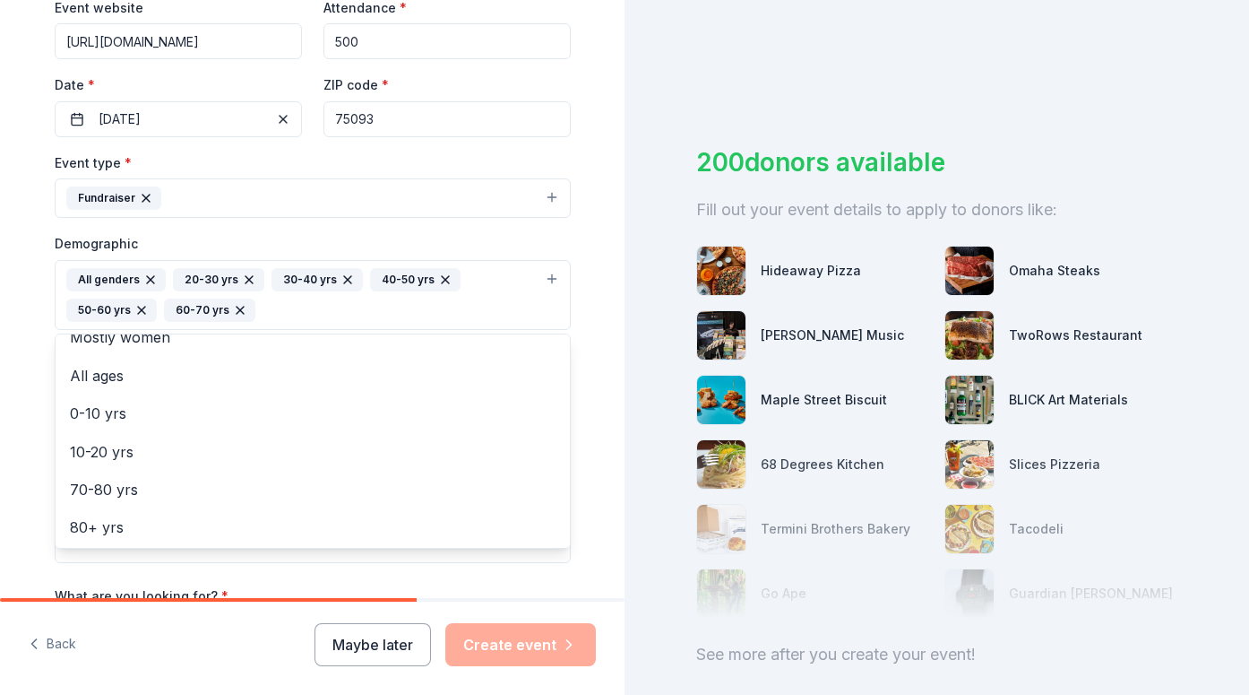
click at [590, 363] on div "Tell us about your event. We'll find in-kind donations you can apply for. Event…" at bounding box center [313, 253] width 574 height 1227
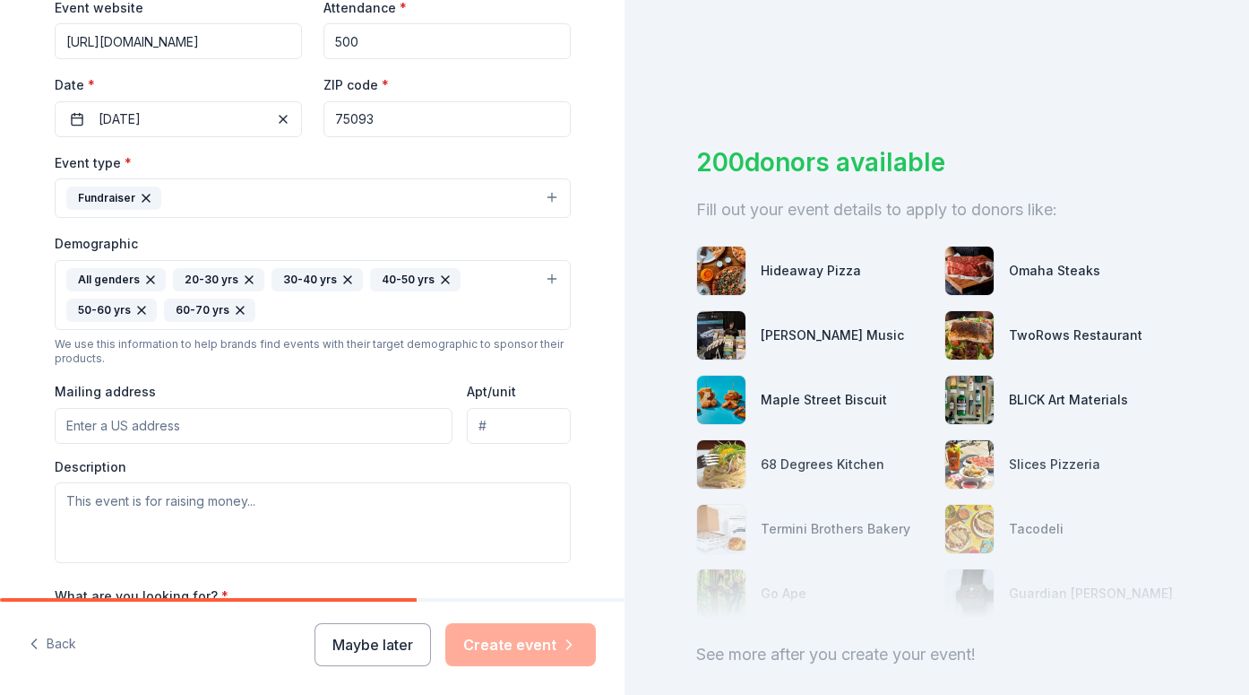
paste input "6121 W Park Blvd #B216"
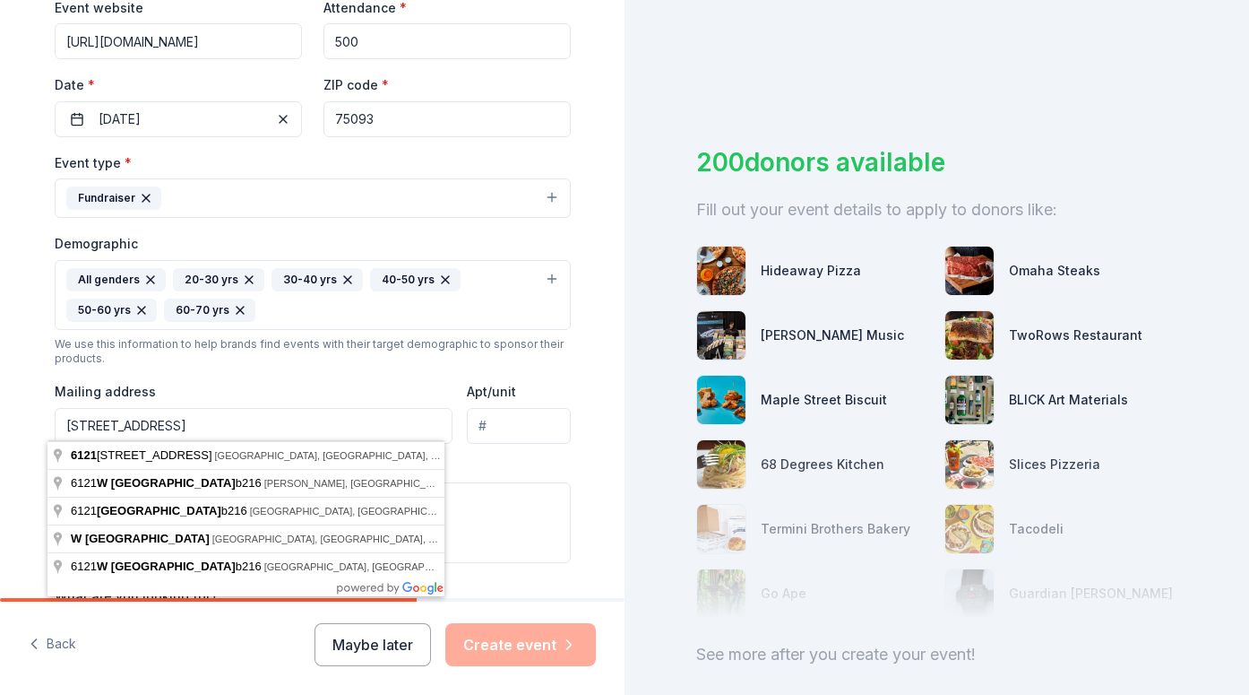
drag, startPoint x: 231, startPoint y: 424, endPoint x: 170, endPoint y: 423, distance: 61.0
click at [170, 423] on input "6121 W Park Blvd #B216" at bounding box center [254, 426] width 399 height 36
type input "6121 W Park Blvd, Plano, TX, 75093"
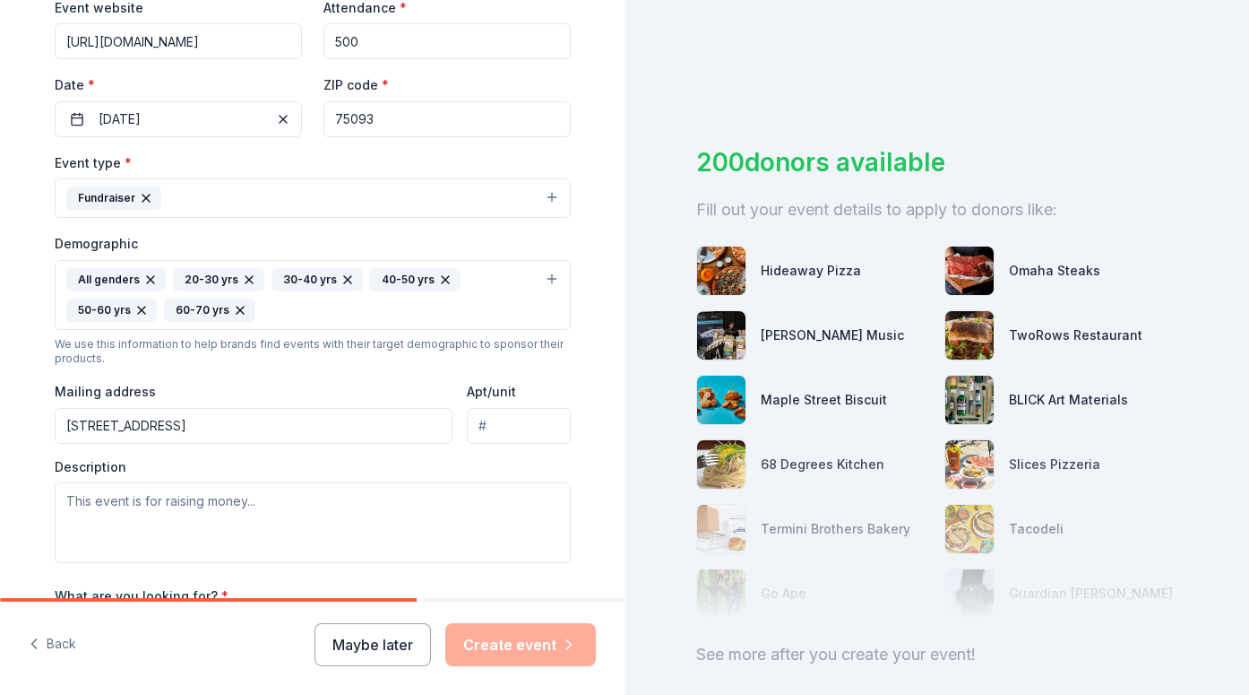
paste input "B216"
type input "B216"
click at [8, 456] on div "Tell us about your event. We'll find in-kind donations you can apply for. Event…" at bounding box center [312, 253] width 625 height 1227
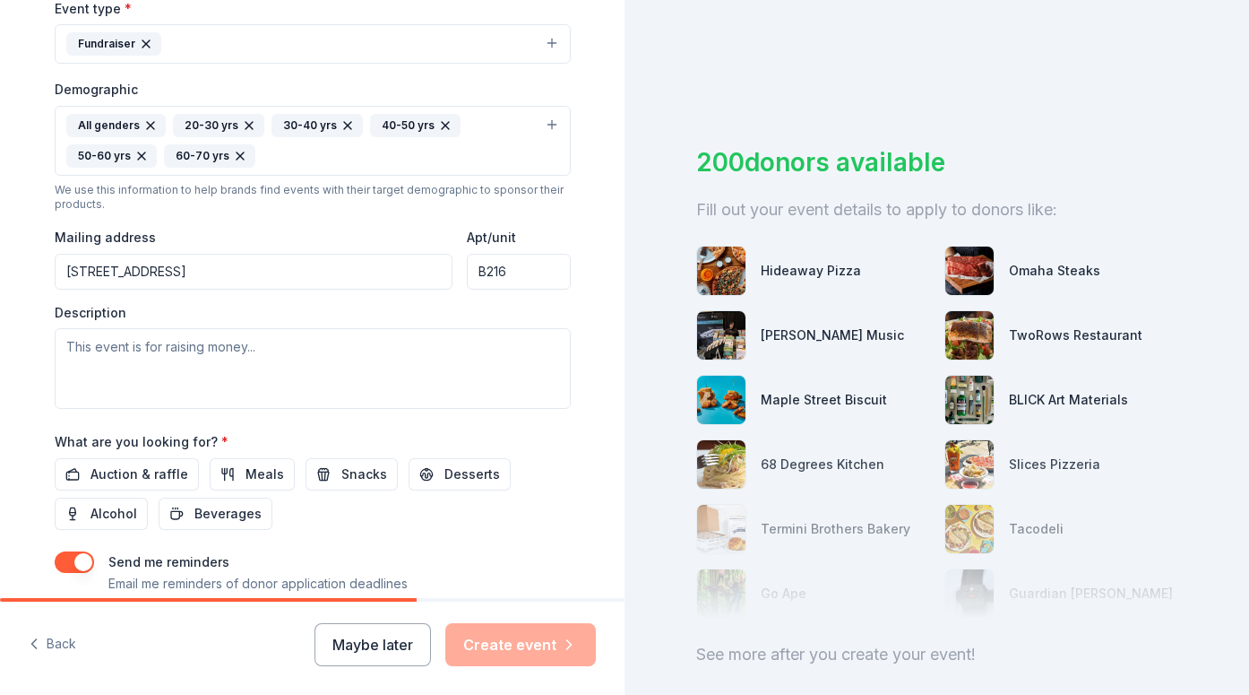
scroll to position [577, 0]
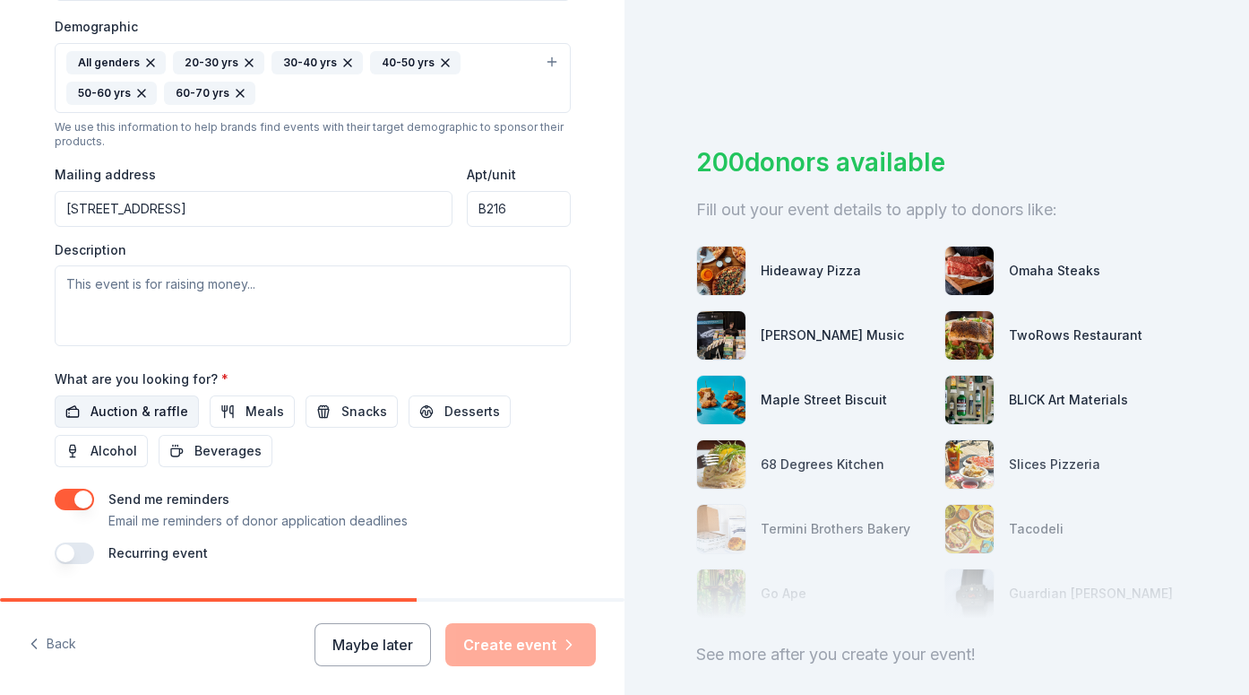
click at [156, 406] on span "Auction & raffle" at bounding box center [140, 412] width 98 height 22
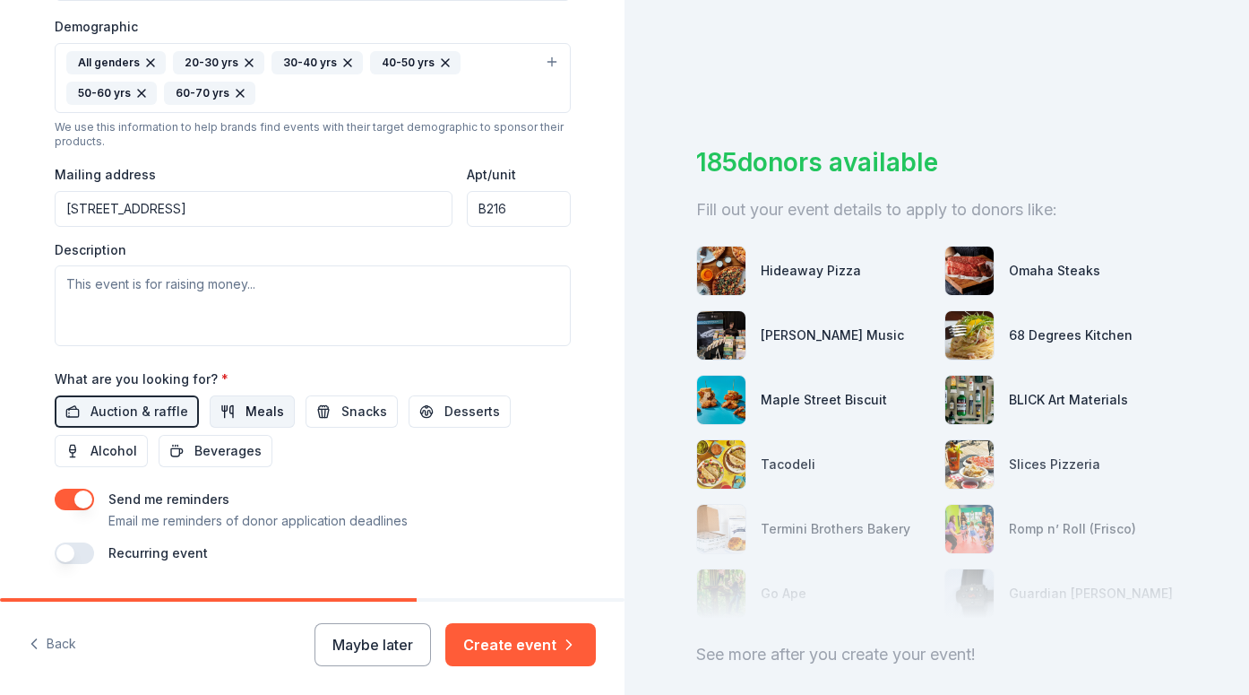
click at [229, 408] on button "Meals" at bounding box center [252, 411] width 85 height 32
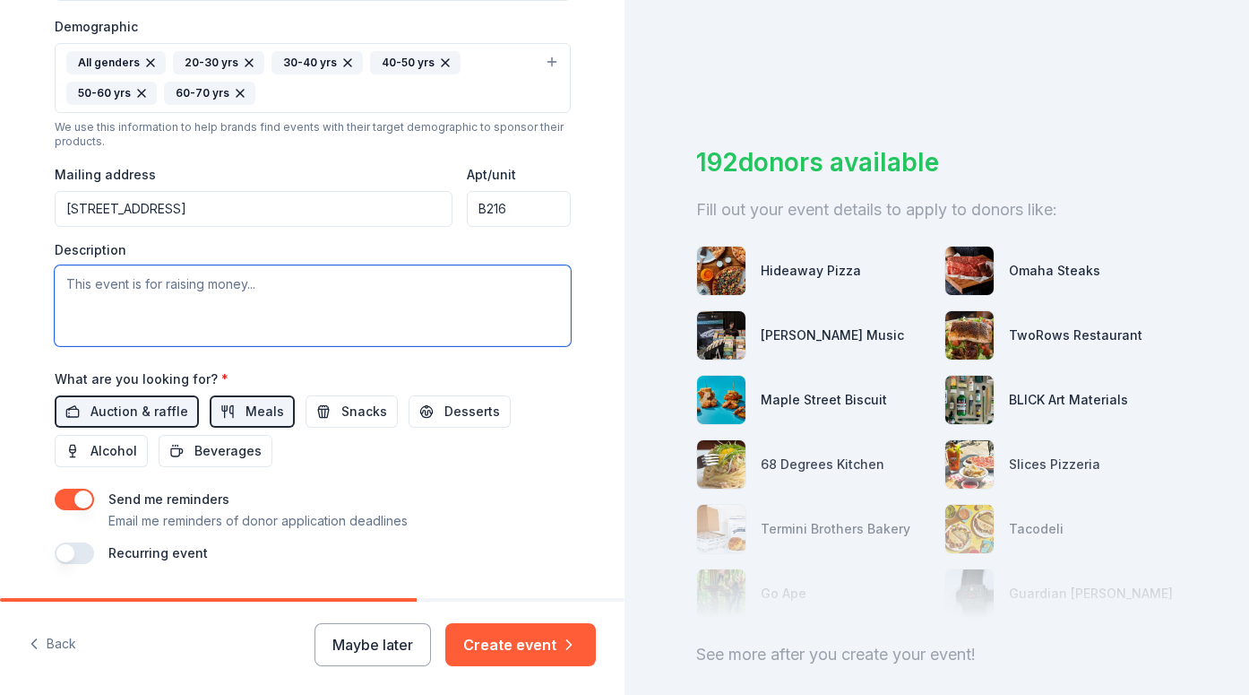
click at [235, 289] on textarea at bounding box center [313, 305] width 516 height 81
paste textarea "NTPA has been transforming young lives through theater for 35 years right here …"
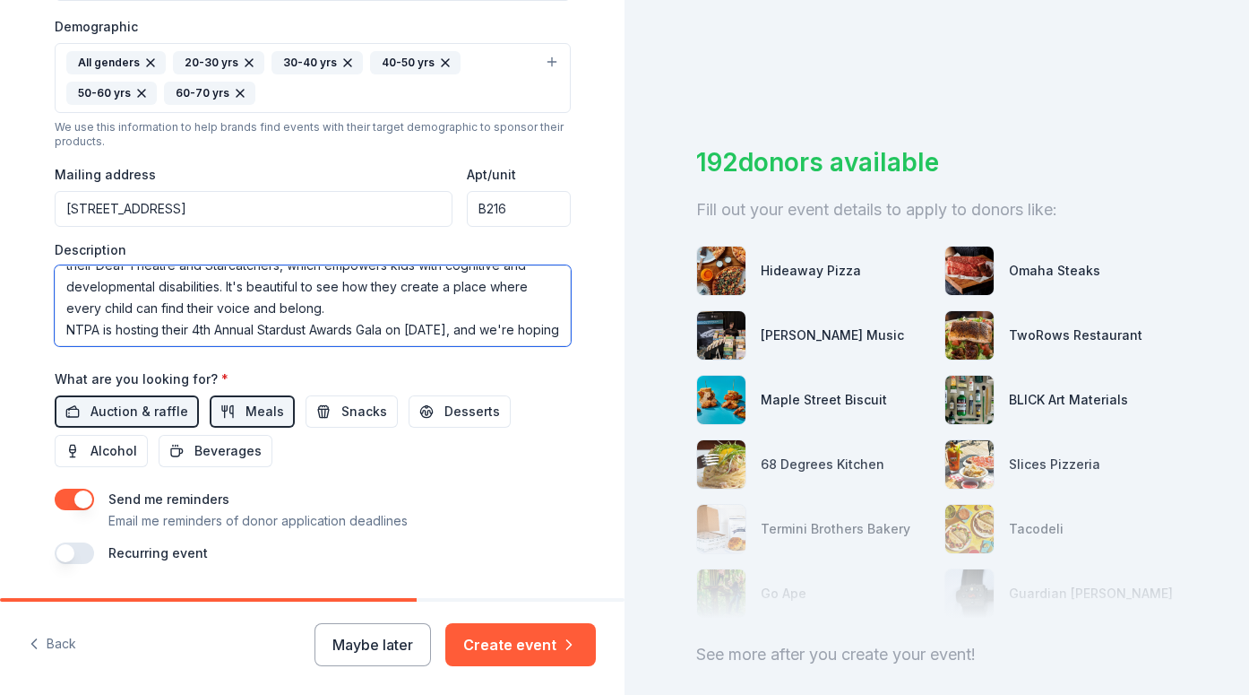
scroll to position [86, 0]
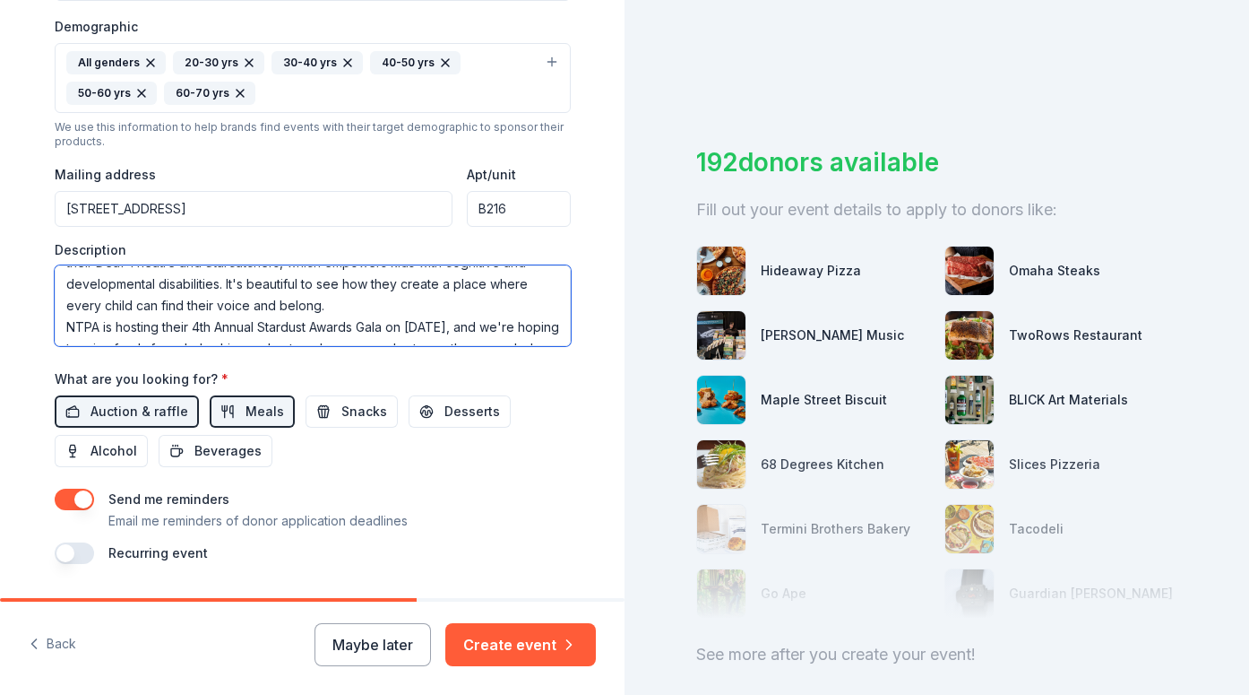
click at [333, 307] on textarea "NTPA has been transforming young lives through theater for 35 years right here …" at bounding box center [313, 305] width 516 height 81
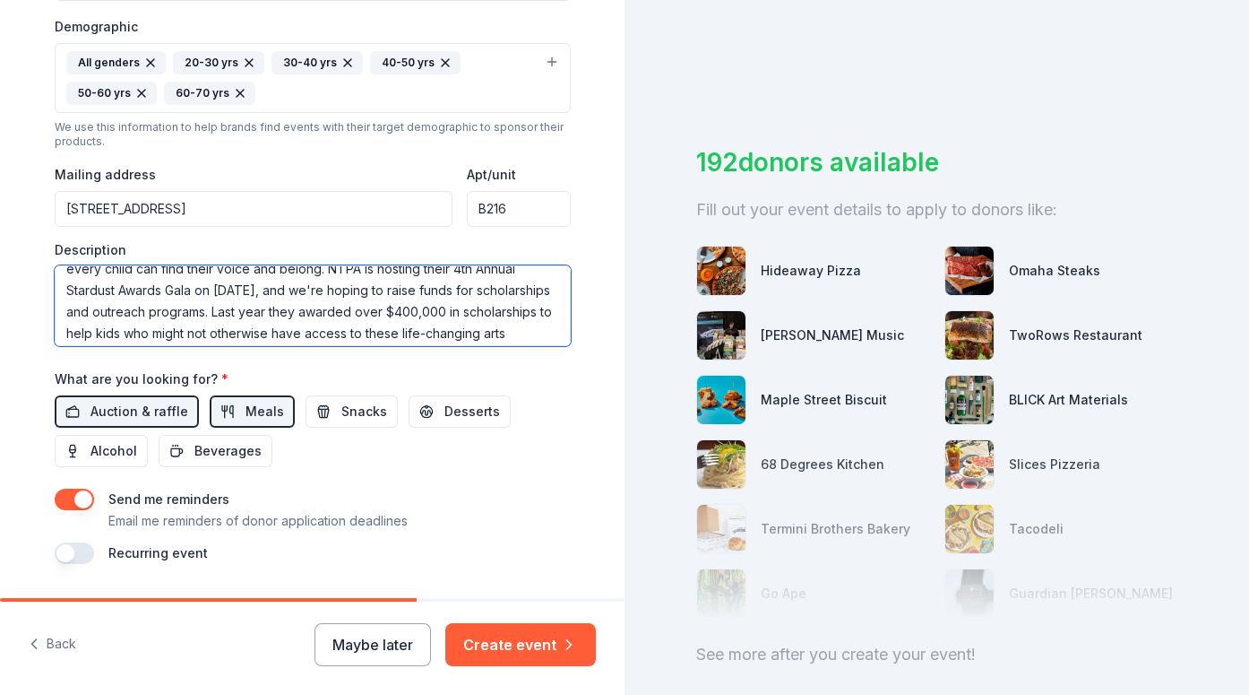
scroll to position [151, 0]
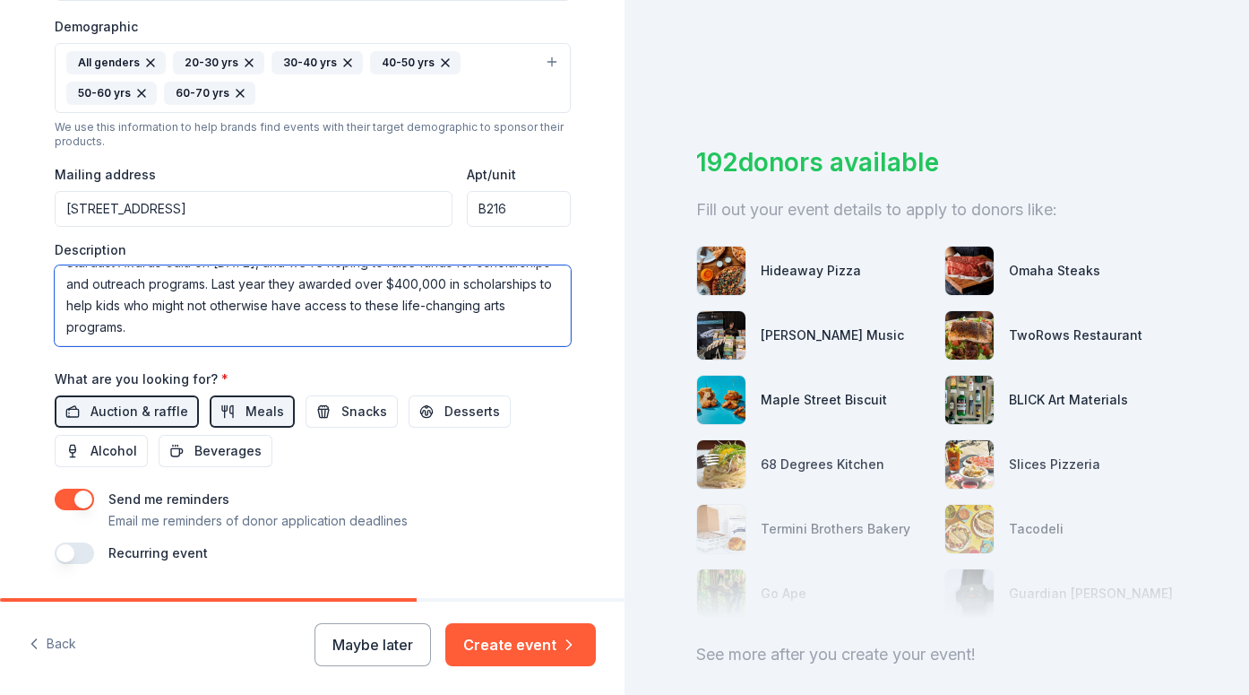
drag, startPoint x: 320, startPoint y: 302, endPoint x: 383, endPoint y: 327, distance: 67.6
click at [383, 327] on textarea "NTPA has been transforming young lives through theater for 35 years right here …" at bounding box center [313, 305] width 516 height 81
type textarea "NTPA has been transforming young lives through theater for 35 years right here …"
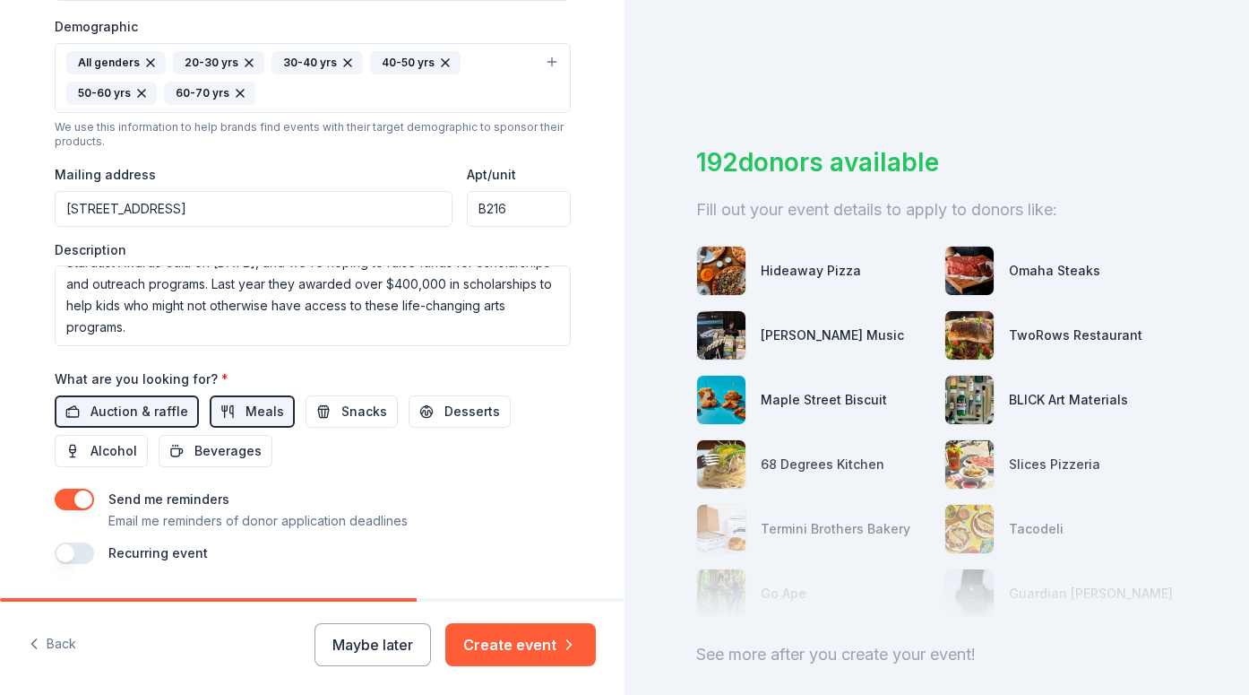
click at [489, 374] on div "What are you looking for? * Auction & raffle Meals Snacks Desserts Alcohol Beve…" at bounding box center [313, 416] width 516 height 99
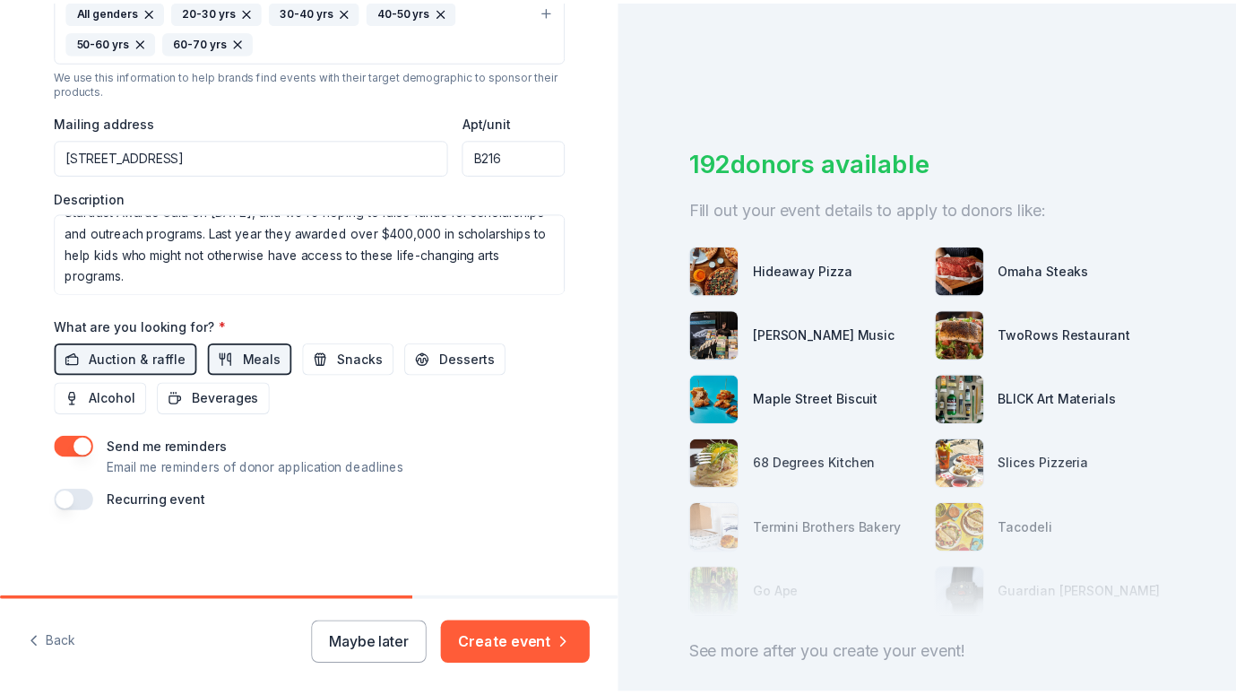
scroll to position [625, 0]
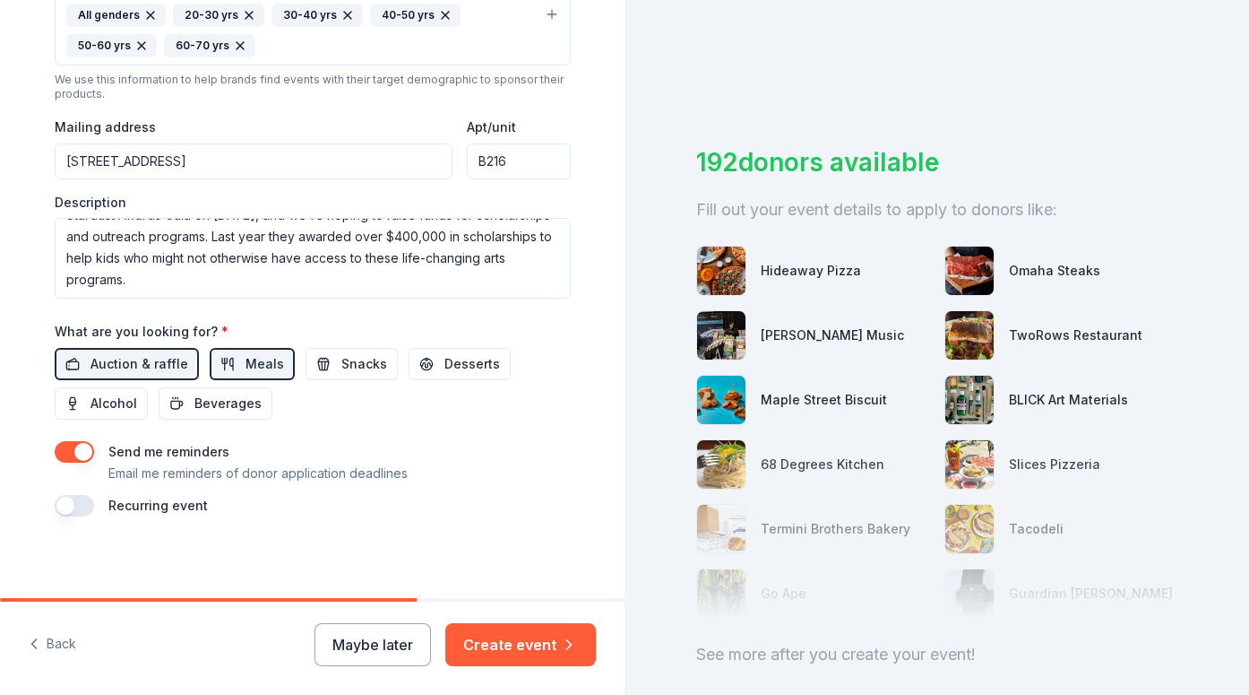
click at [58, 453] on button "button" at bounding box center [74, 452] width 39 height 22
click at [79, 501] on button "button" at bounding box center [74, 506] width 39 height 22
click at [350, 373] on button "Snacks" at bounding box center [352, 364] width 92 height 32
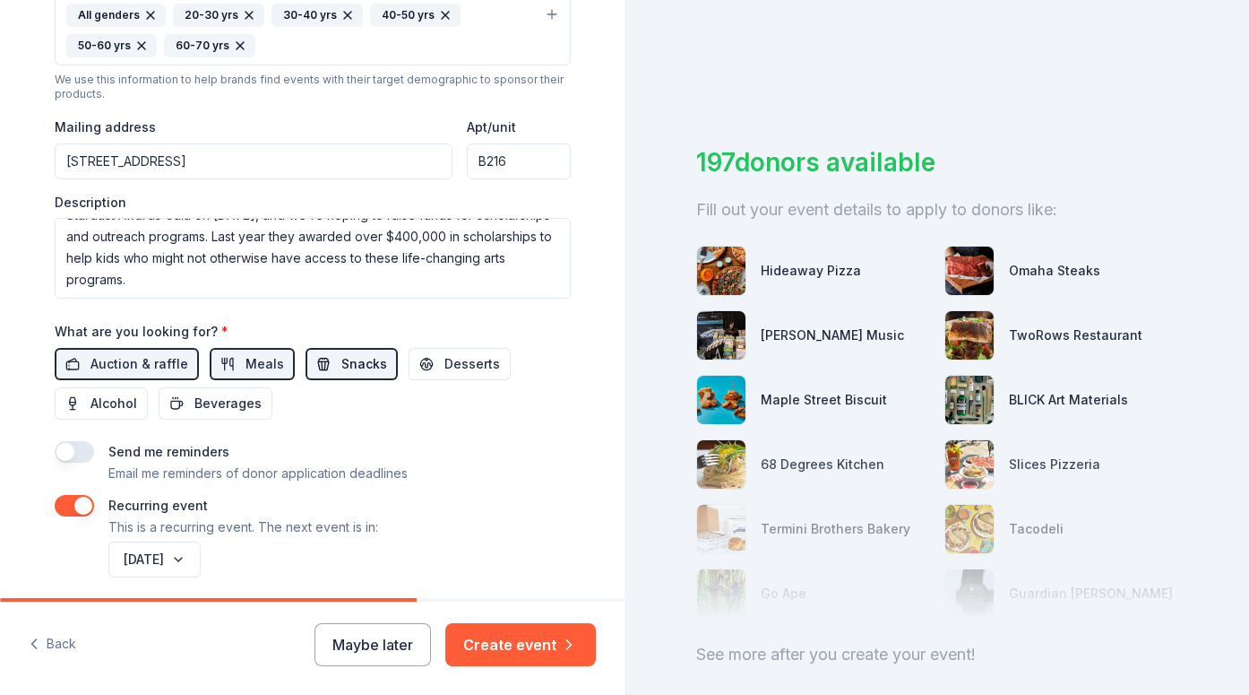
click at [349, 360] on span "Snacks" at bounding box center [364, 364] width 46 height 22
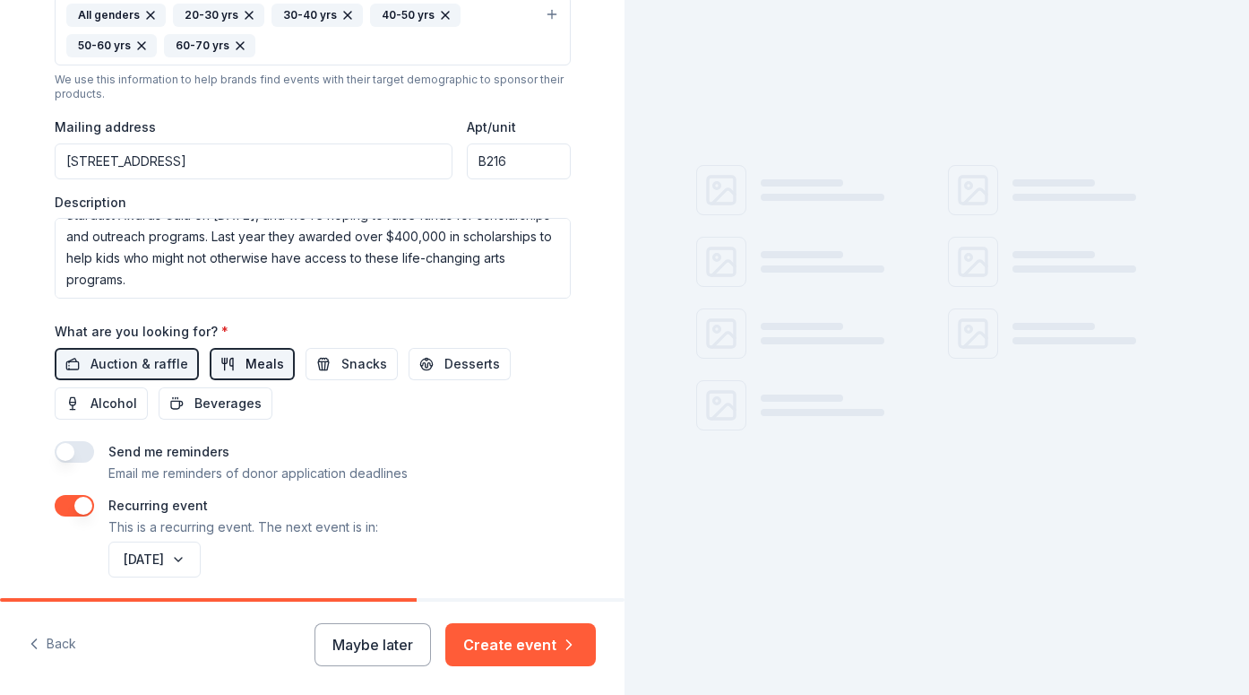
click at [268, 354] on span "Meals" at bounding box center [265, 364] width 39 height 22
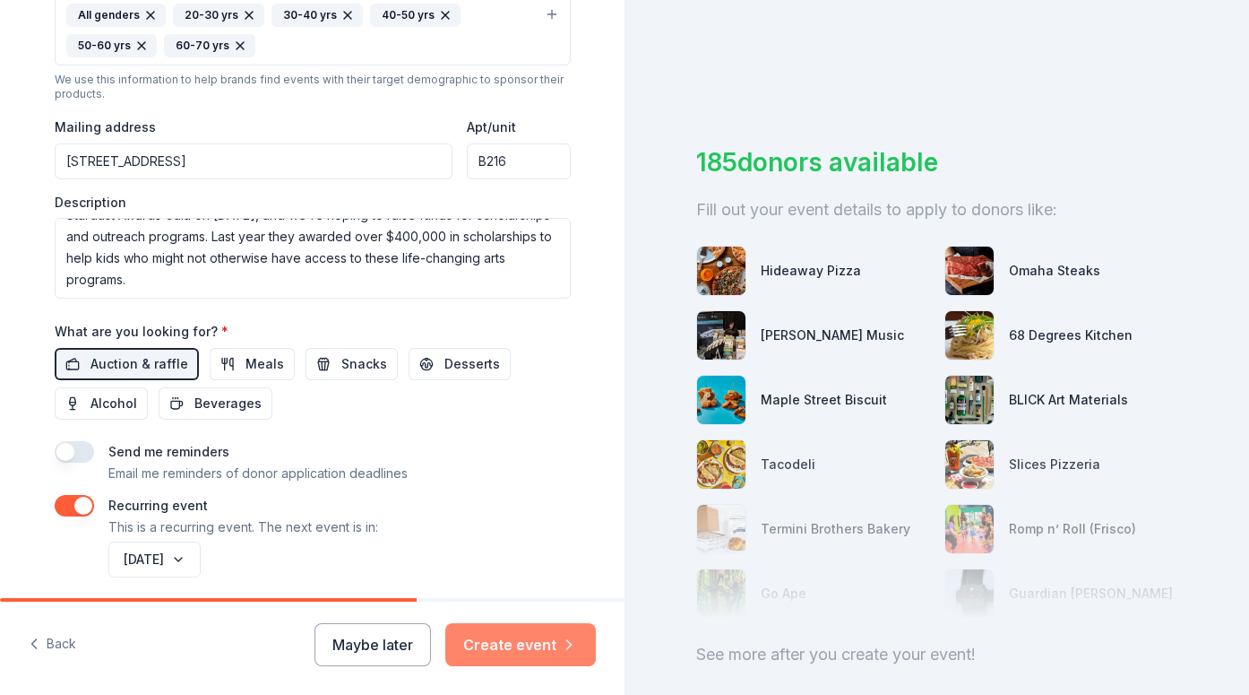
click at [526, 647] on button "Create event" at bounding box center [520, 644] width 151 height 43
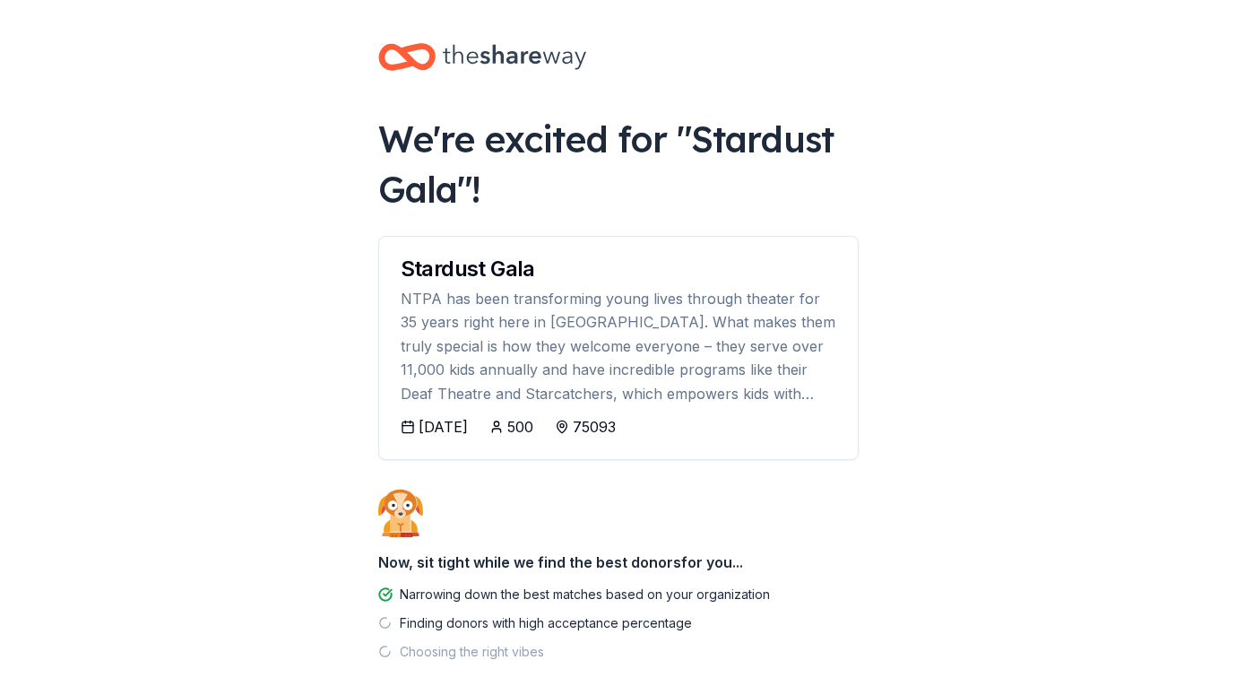
click at [1026, 503] on body "We're excited for " Stardust Gala "! Stardust Gala NTPA has been transforming y…" at bounding box center [618, 347] width 1236 height 695
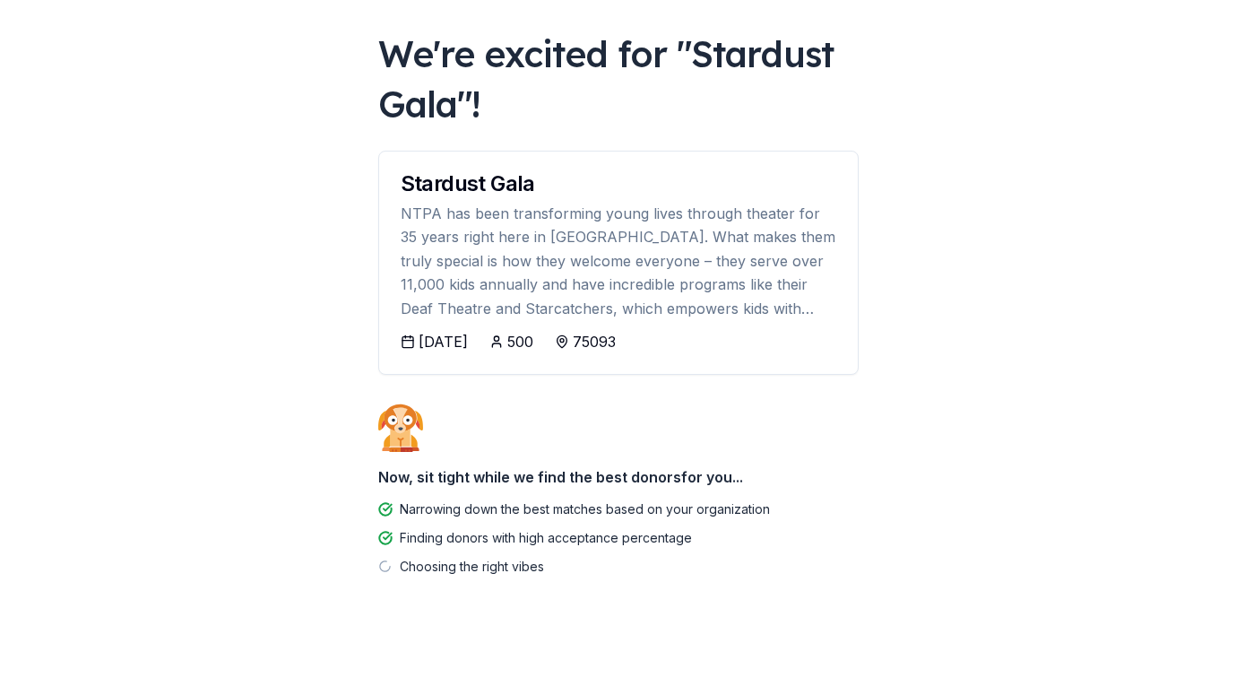
scroll to position [84, 0]
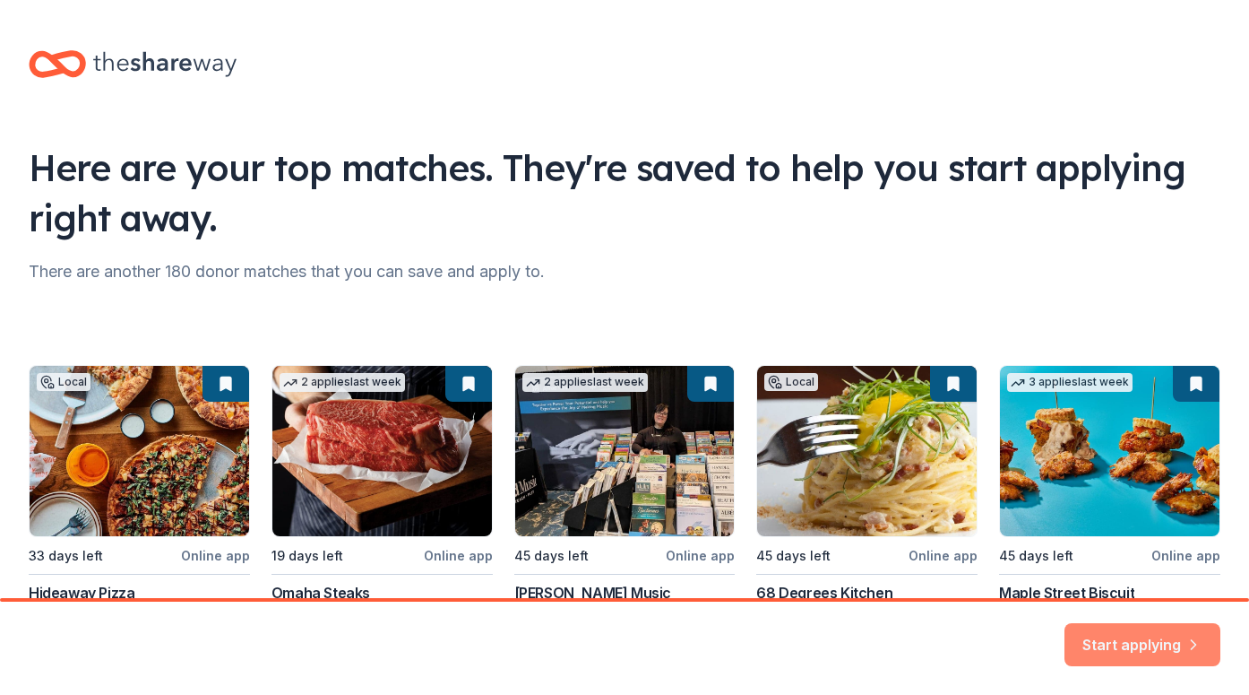
click at [1142, 644] on button "Start applying" at bounding box center [1143, 633] width 156 height 43
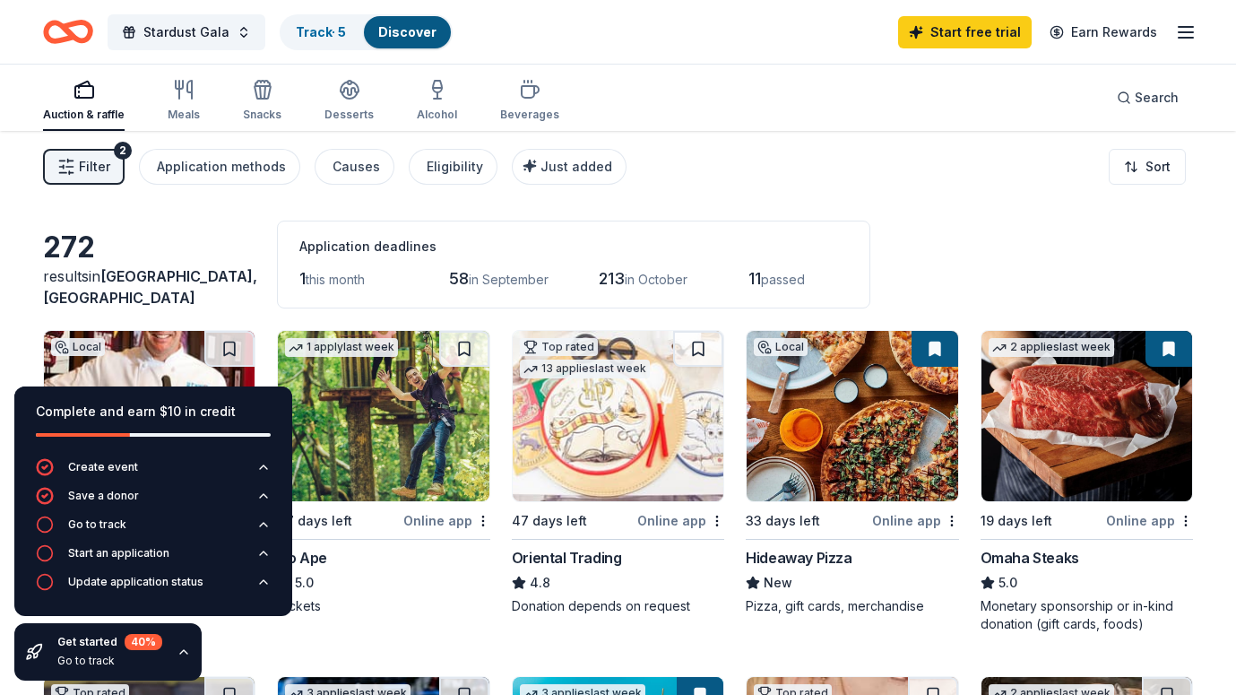
click at [236, 410] on div "Complete and earn $10 in credit" at bounding box center [153, 412] width 235 height 22
click at [185, 652] on icon "button" at bounding box center [184, 651] width 14 height 14
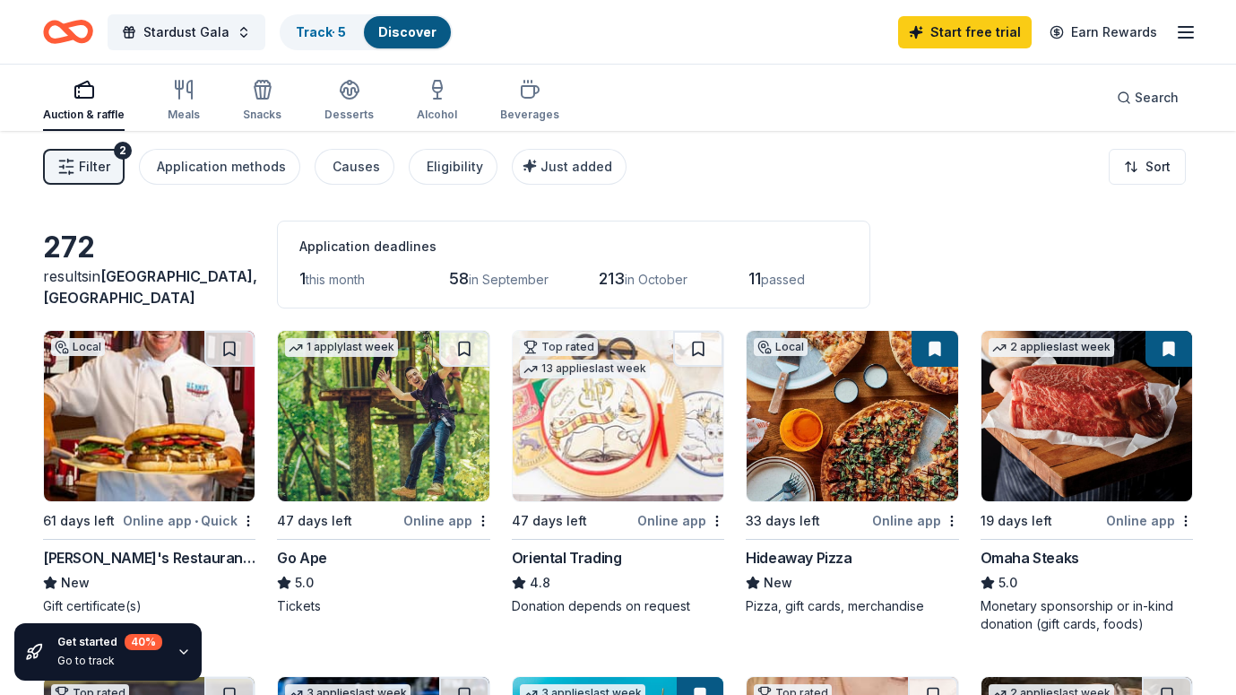
click at [954, 185] on div "Filter 2 Application methods Causes Eligibility Just added Sort" at bounding box center [618, 167] width 1236 height 72
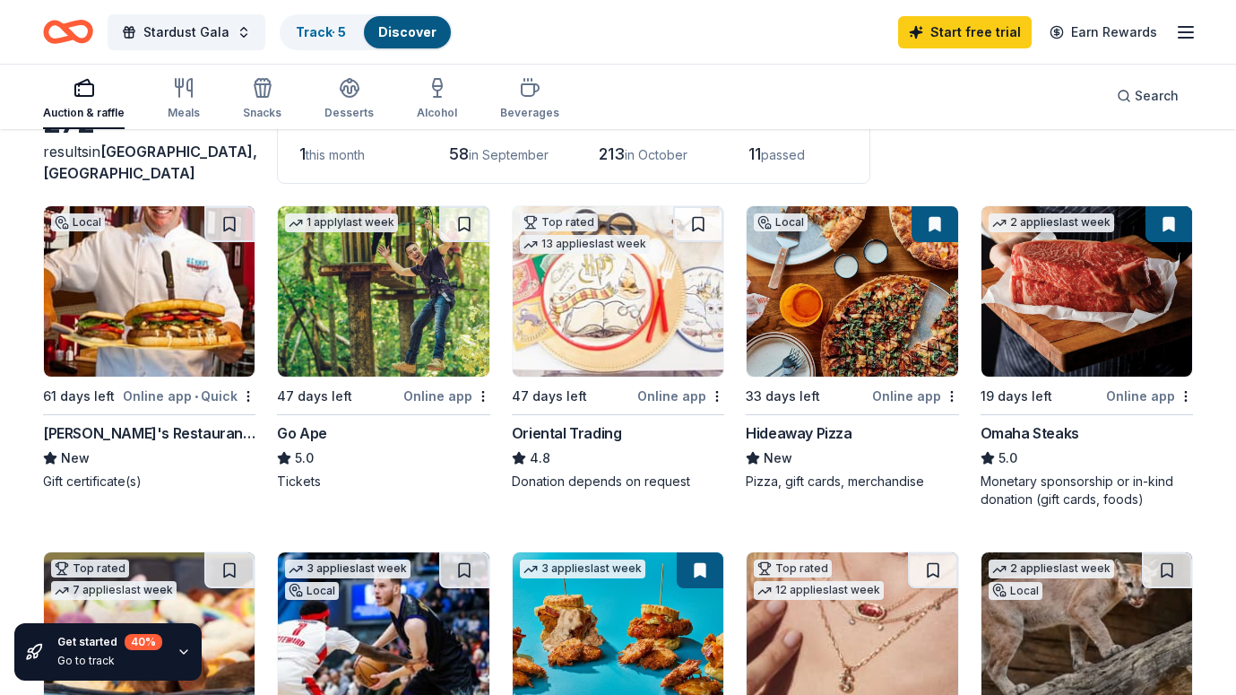
scroll to position [123, 0]
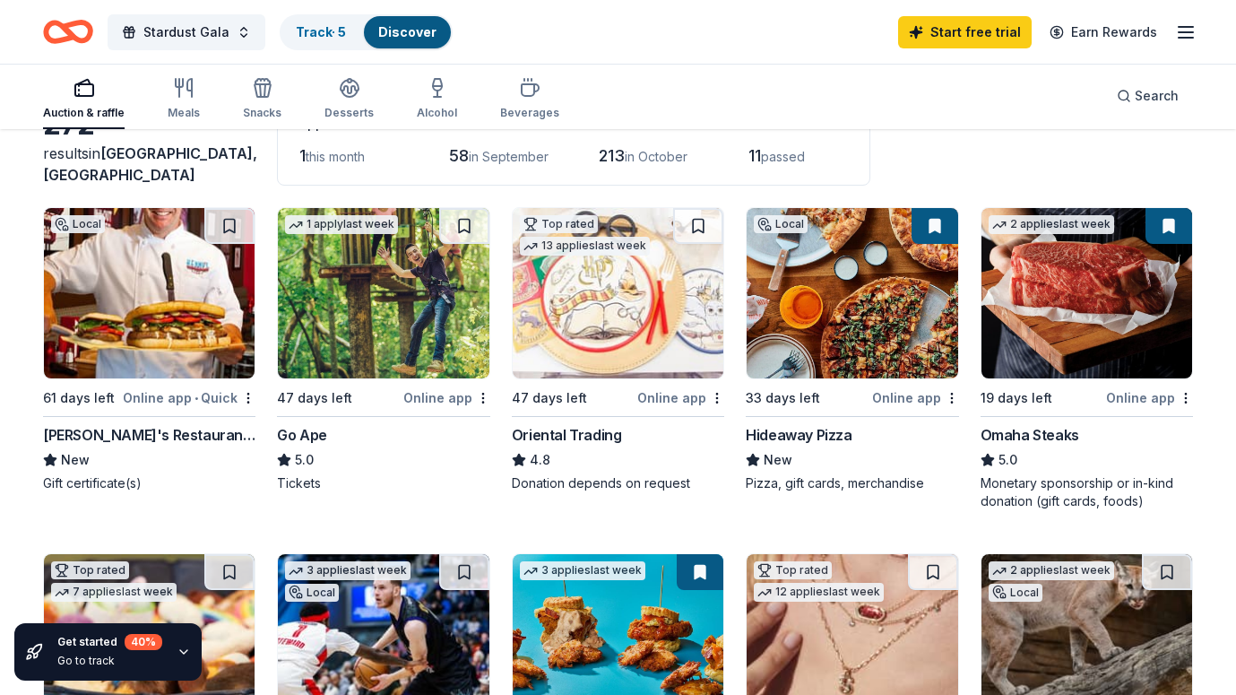
click at [386, 320] on img at bounding box center [383, 293] width 211 height 170
click at [825, 328] on img at bounding box center [852, 293] width 211 height 170
click at [1070, 287] on img at bounding box center [1086, 293] width 211 height 170
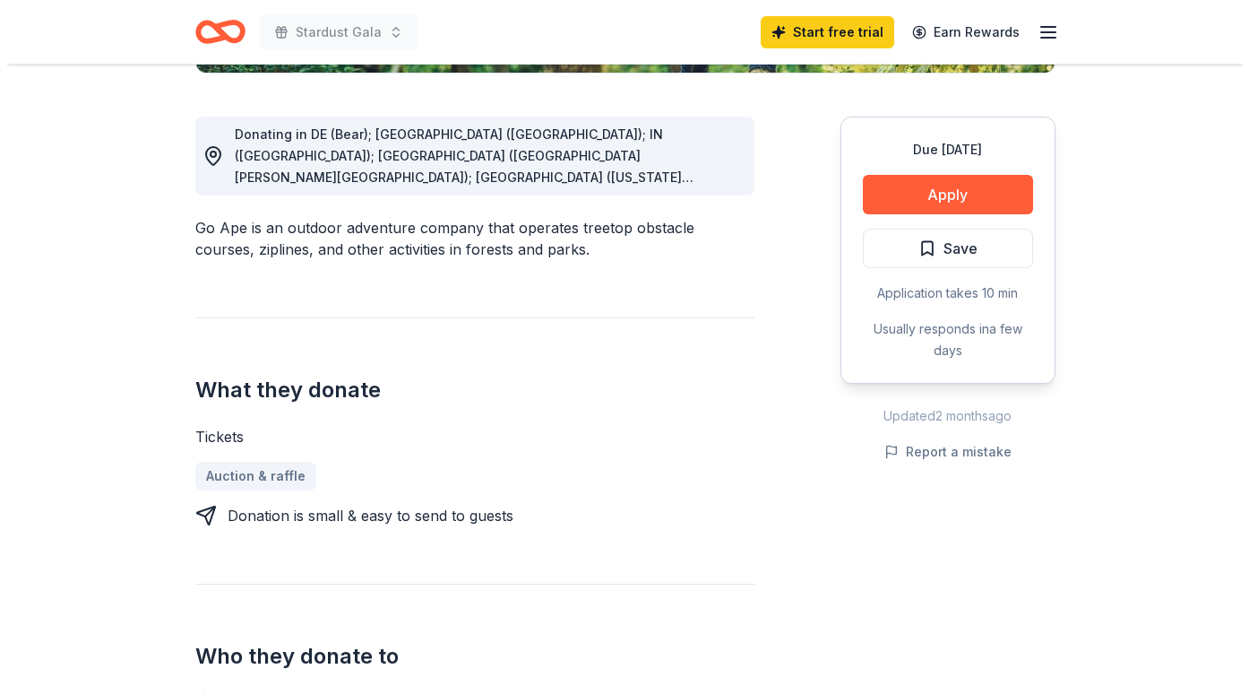
scroll to position [482, 0]
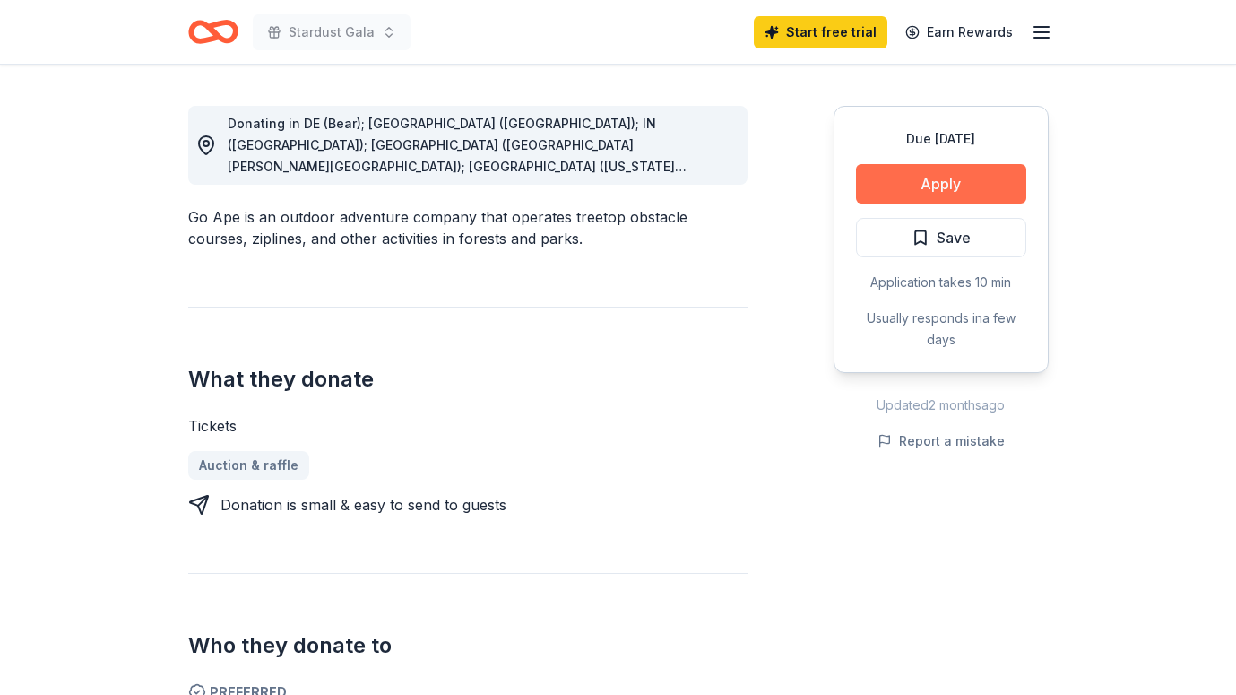
click at [936, 191] on button "Apply" at bounding box center [941, 183] width 170 height 39
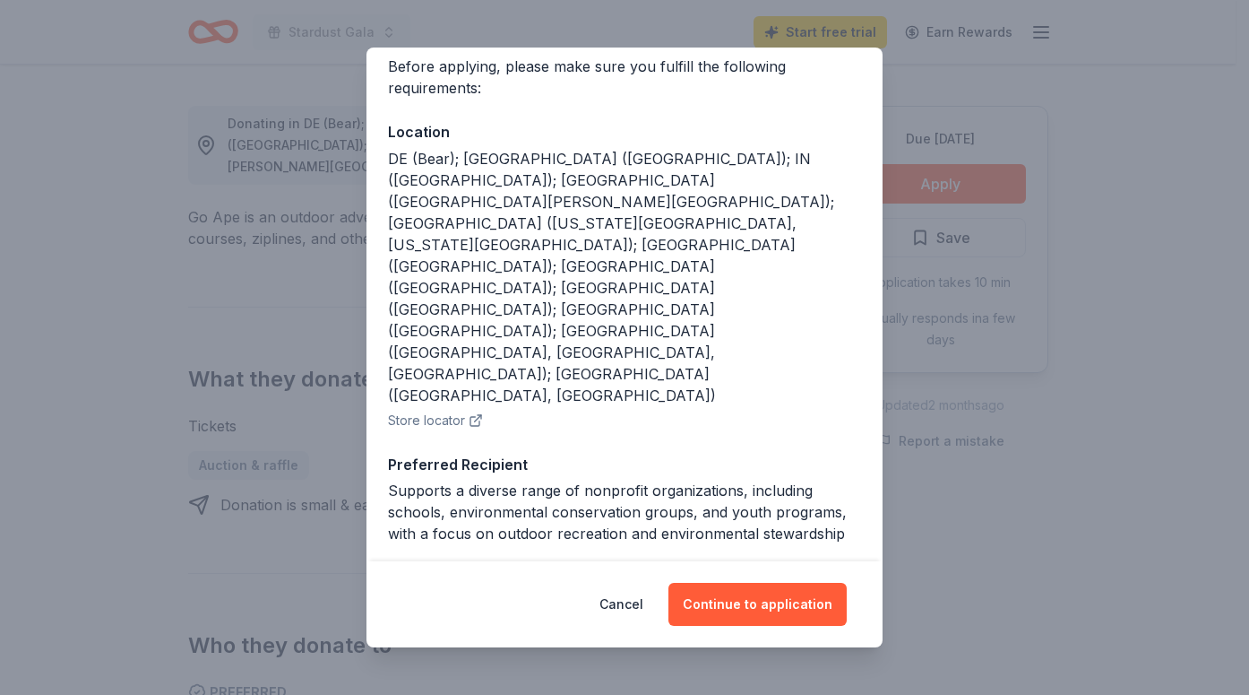
scroll to position [188, 0]
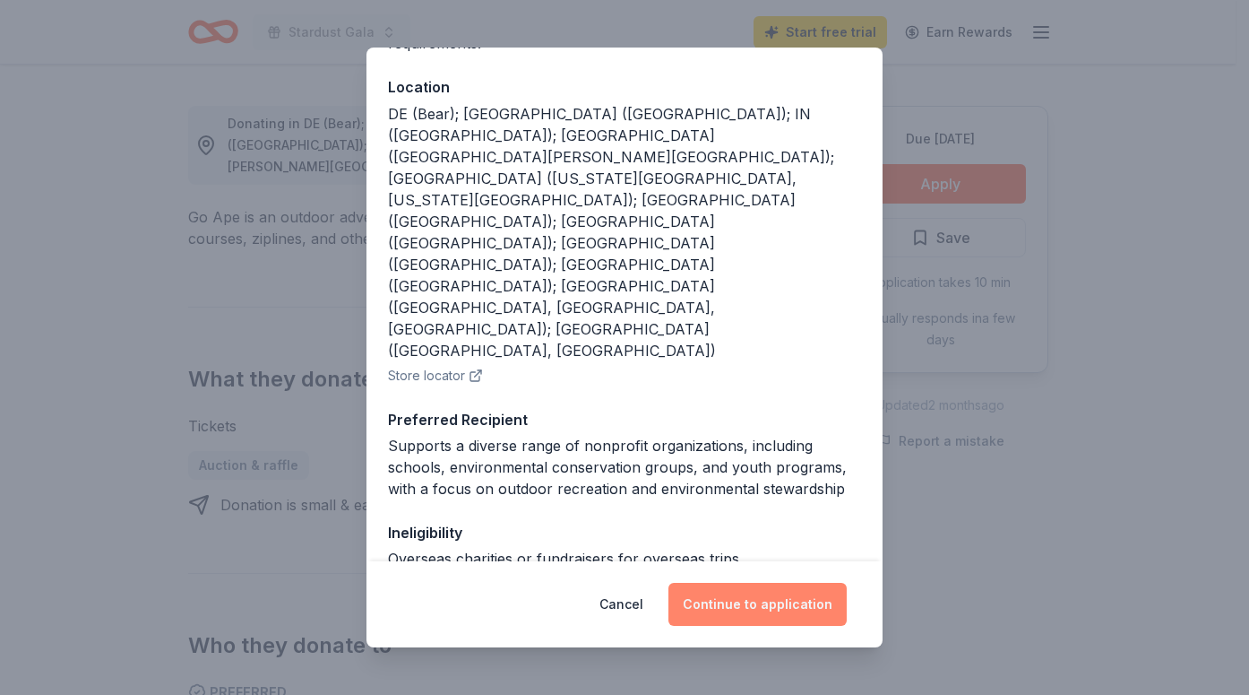
click at [772, 607] on button "Continue to application" at bounding box center [758, 604] width 178 height 43
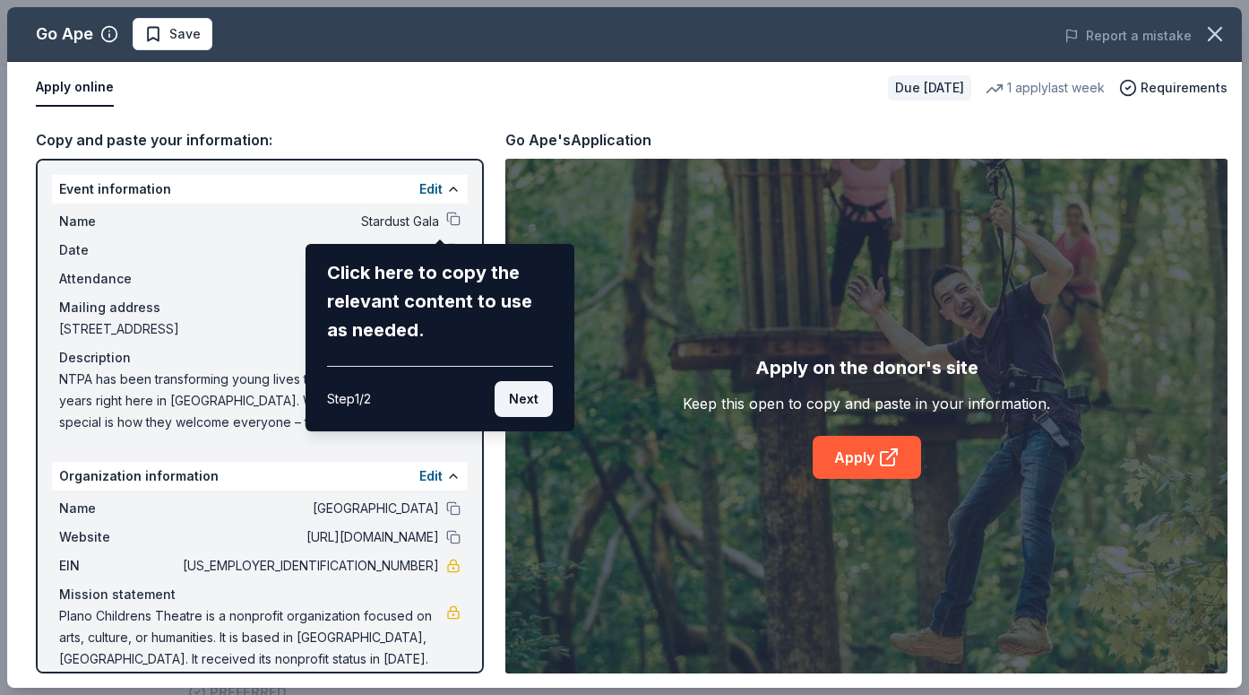
click at [528, 405] on button "Next" at bounding box center [524, 399] width 58 height 36
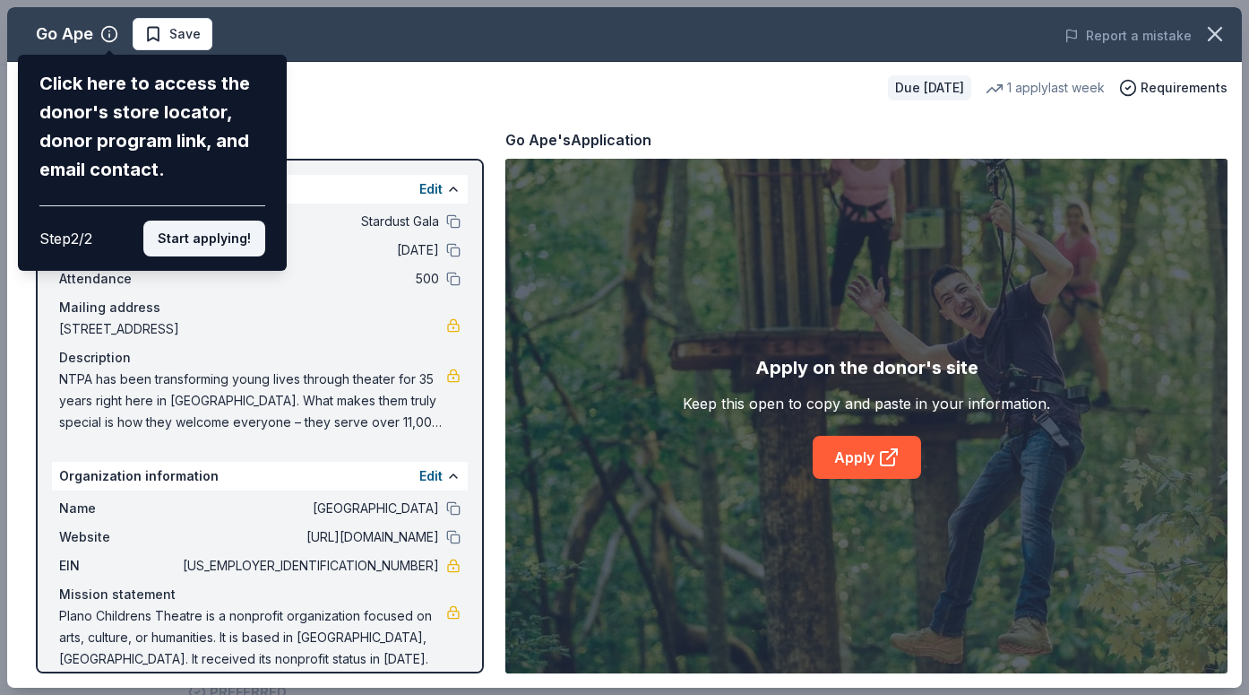
click at [240, 220] on button "Start applying!" at bounding box center [204, 238] width 122 height 36
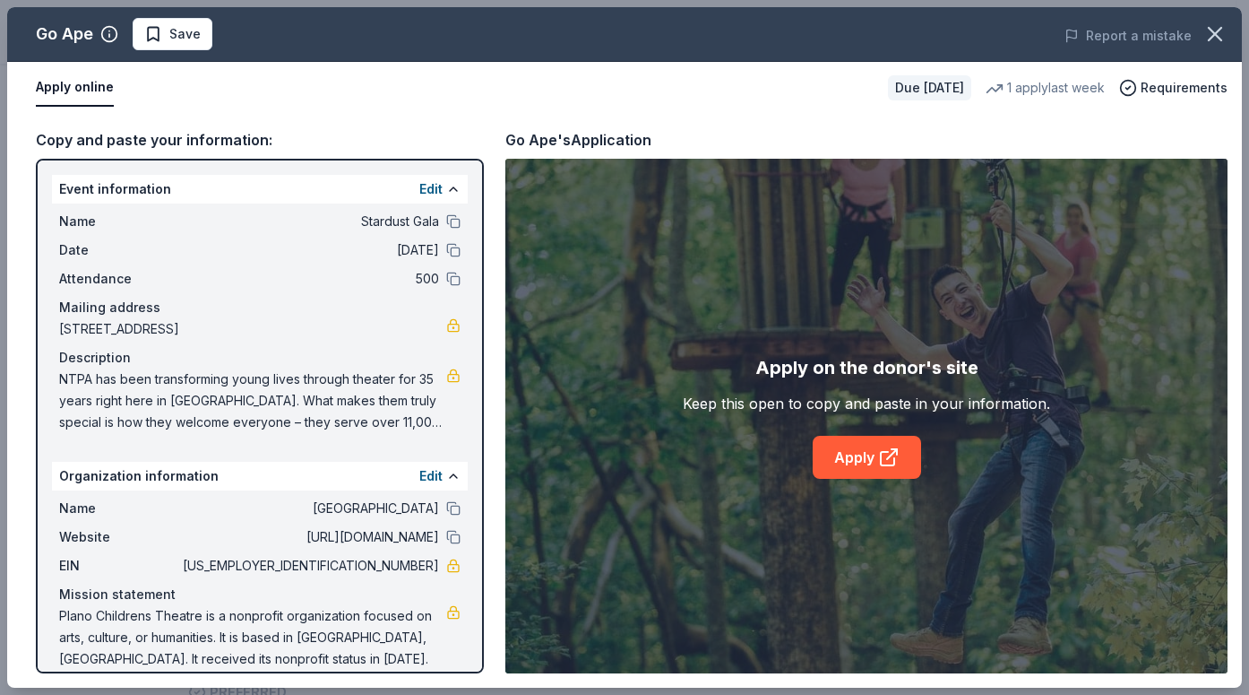
click at [438, 224] on div "Go Ape Save Report a mistake Apply online Due in 47 days 1 apply last week Requ…" at bounding box center [624, 347] width 1235 height 680
click at [283, 357] on div "Description" at bounding box center [260, 358] width 402 height 22
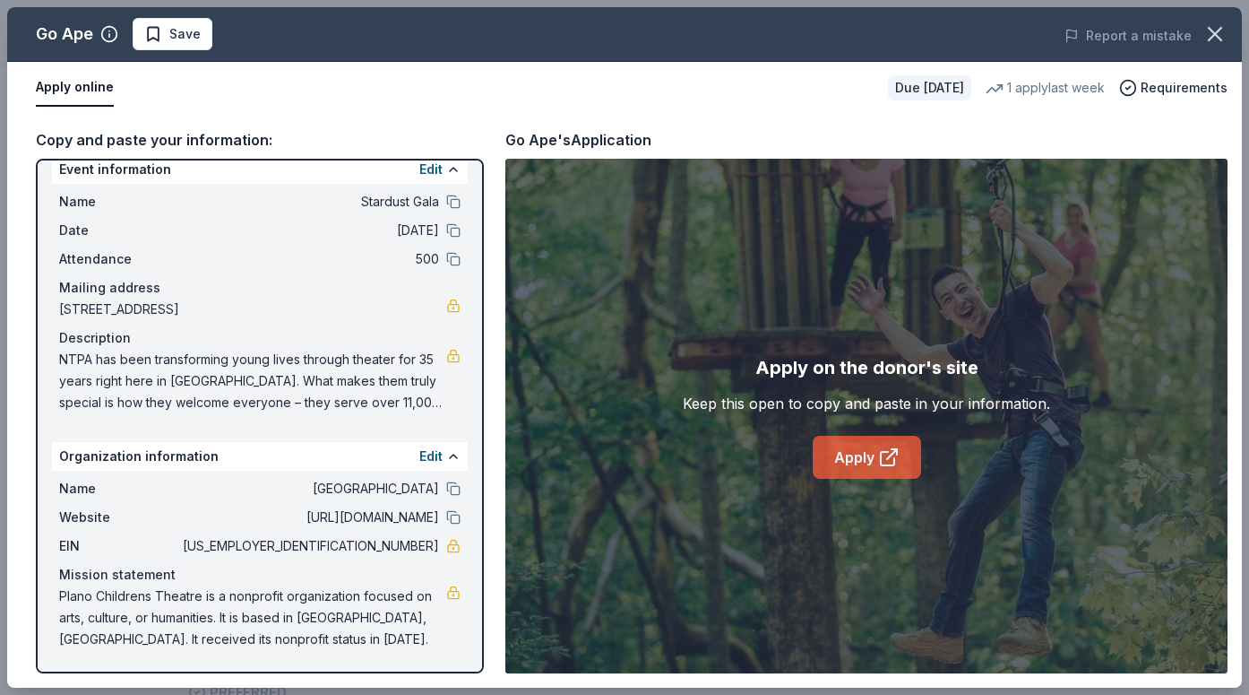
click at [872, 461] on link "Apply" at bounding box center [867, 457] width 108 height 43
click at [875, 455] on link "Apply" at bounding box center [867, 457] width 108 height 43
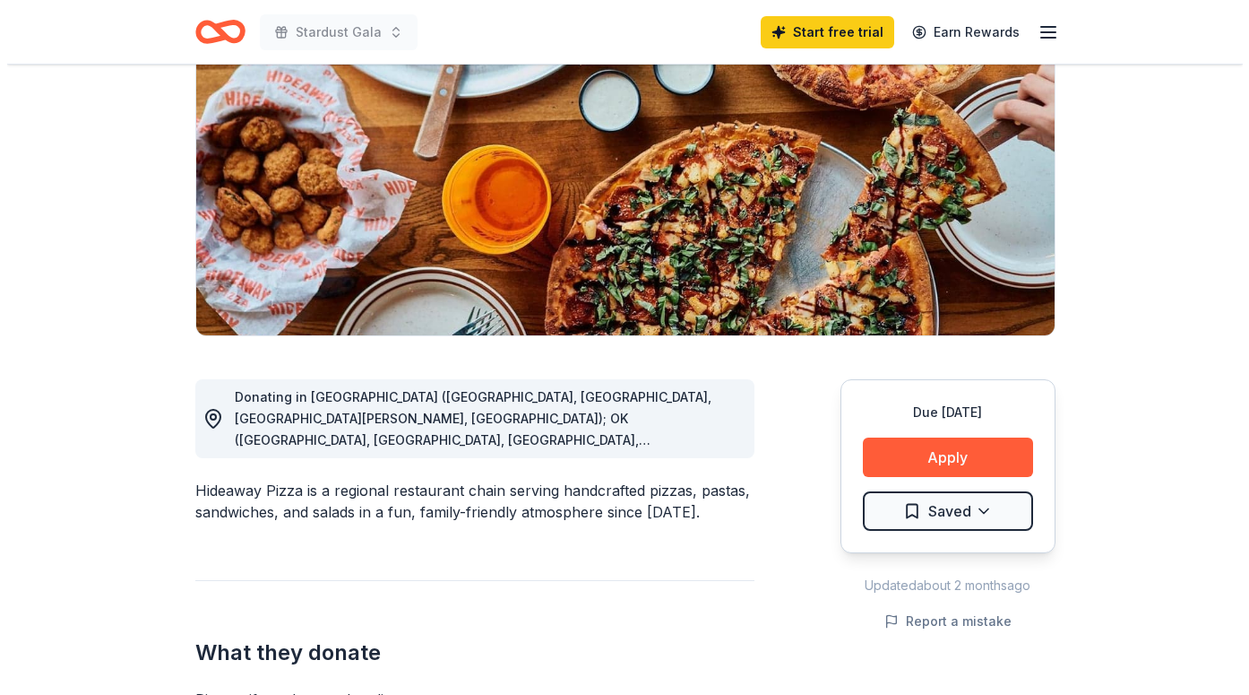
scroll to position [210, 0]
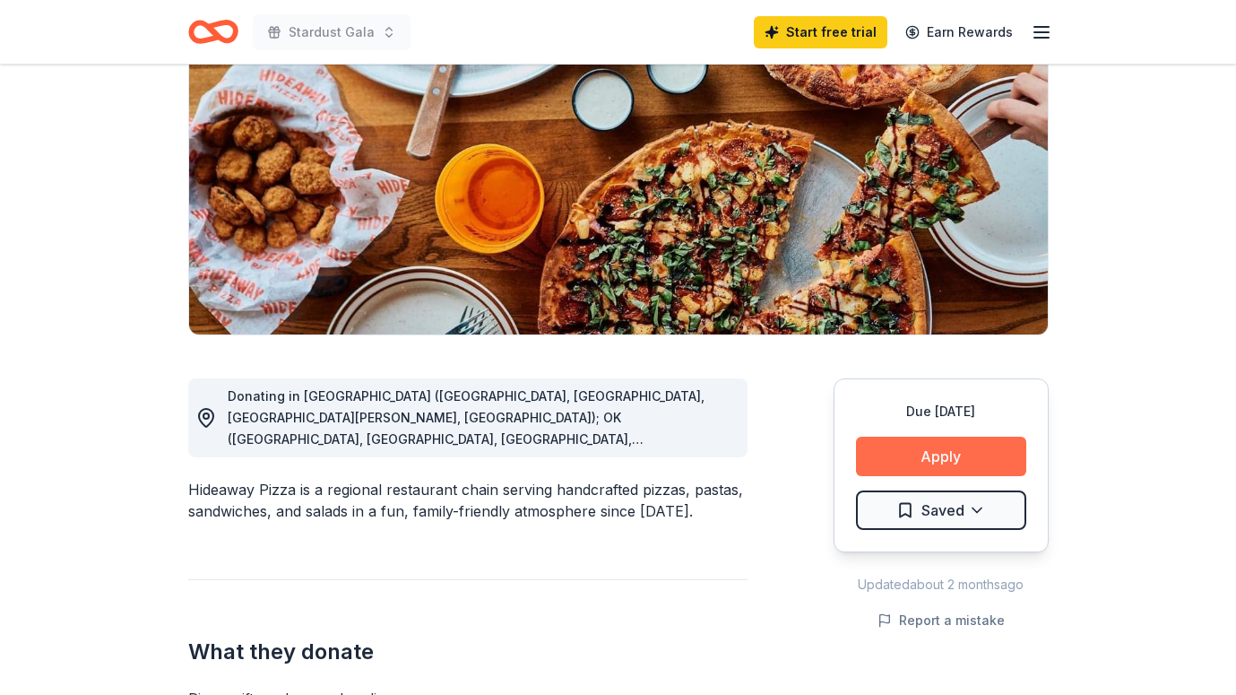
click at [932, 443] on button "Apply" at bounding box center [941, 455] width 170 height 39
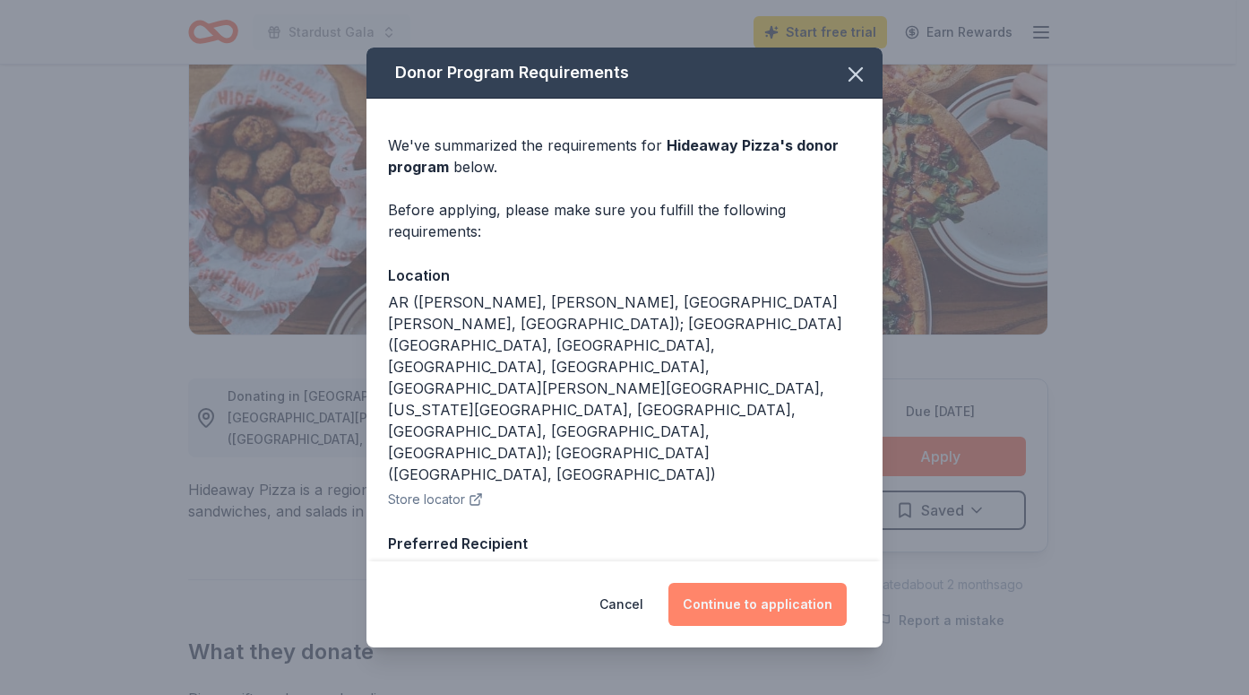
click at [764, 610] on button "Continue to application" at bounding box center [758, 604] width 178 height 43
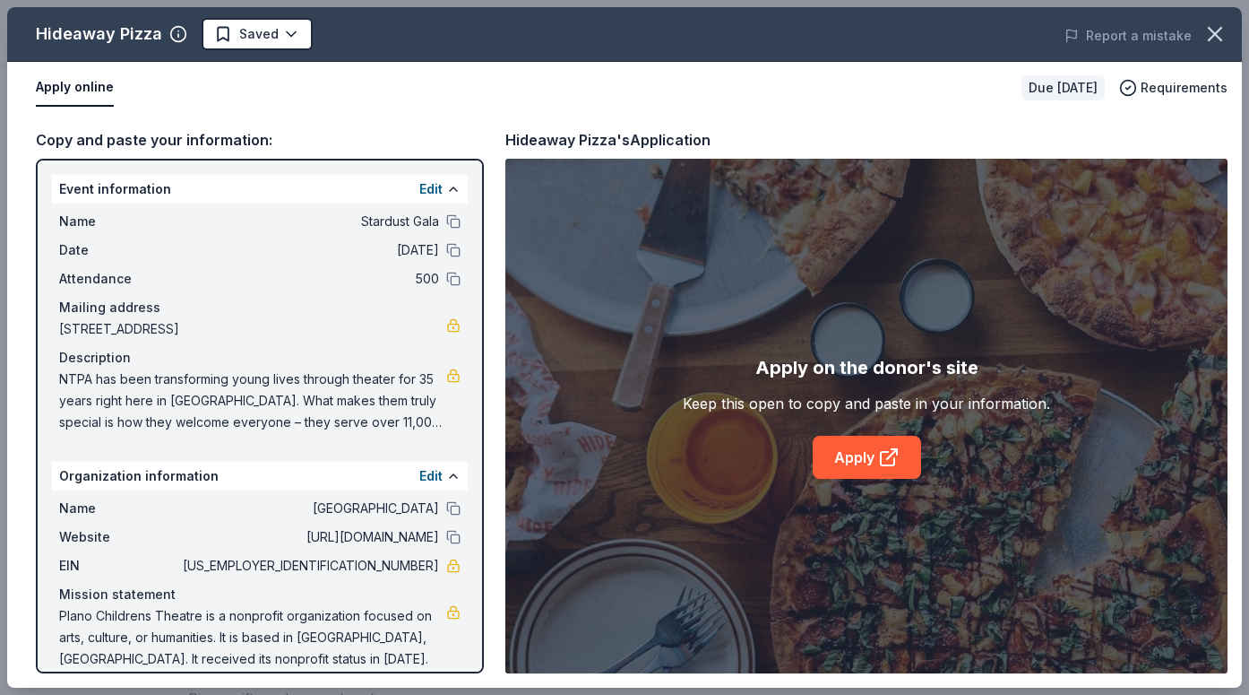
drag, startPoint x: 354, startPoint y: 566, endPoint x: 427, endPoint y: 570, distance: 72.7
click at [427, 570] on div "EIN [US_EMPLOYER_IDENTIFICATION_NUMBER]" at bounding box center [260, 566] width 402 height 22
drag, startPoint x: 427, startPoint y: 570, endPoint x: 340, endPoint y: 569, distance: 86.9
click at [340, 569] on div "EIN [US_EMPLOYER_IDENTIFICATION_NUMBER]" at bounding box center [260, 566] width 402 height 22
click at [848, 453] on link "Apply" at bounding box center [867, 457] width 108 height 43
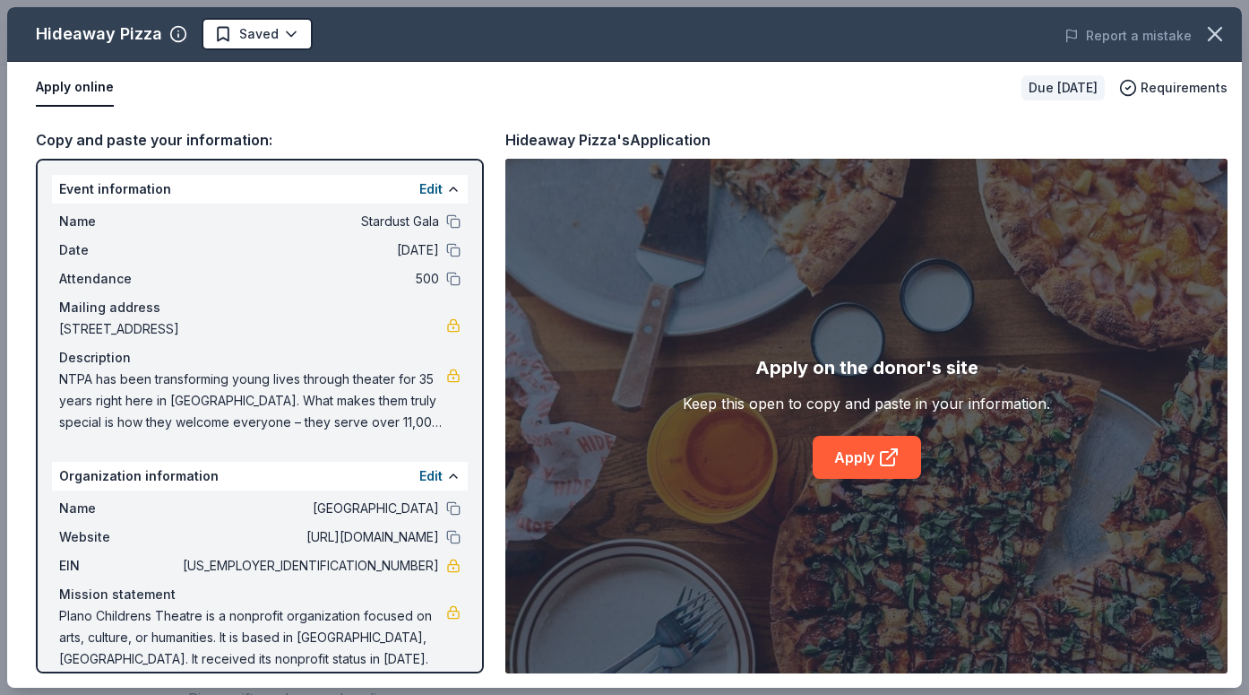
drag, startPoint x: 302, startPoint y: 326, endPoint x: 60, endPoint y: 329, distance: 242.0
click at [60, 329] on span "[STREET_ADDRESS]" at bounding box center [252, 329] width 387 height 22
drag, startPoint x: 60, startPoint y: 329, endPoint x: 325, endPoint y: 330, distance: 265.3
click at [325, 330] on span "[STREET_ADDRESS]" at bounding box center [252, 329] width 387 height 22
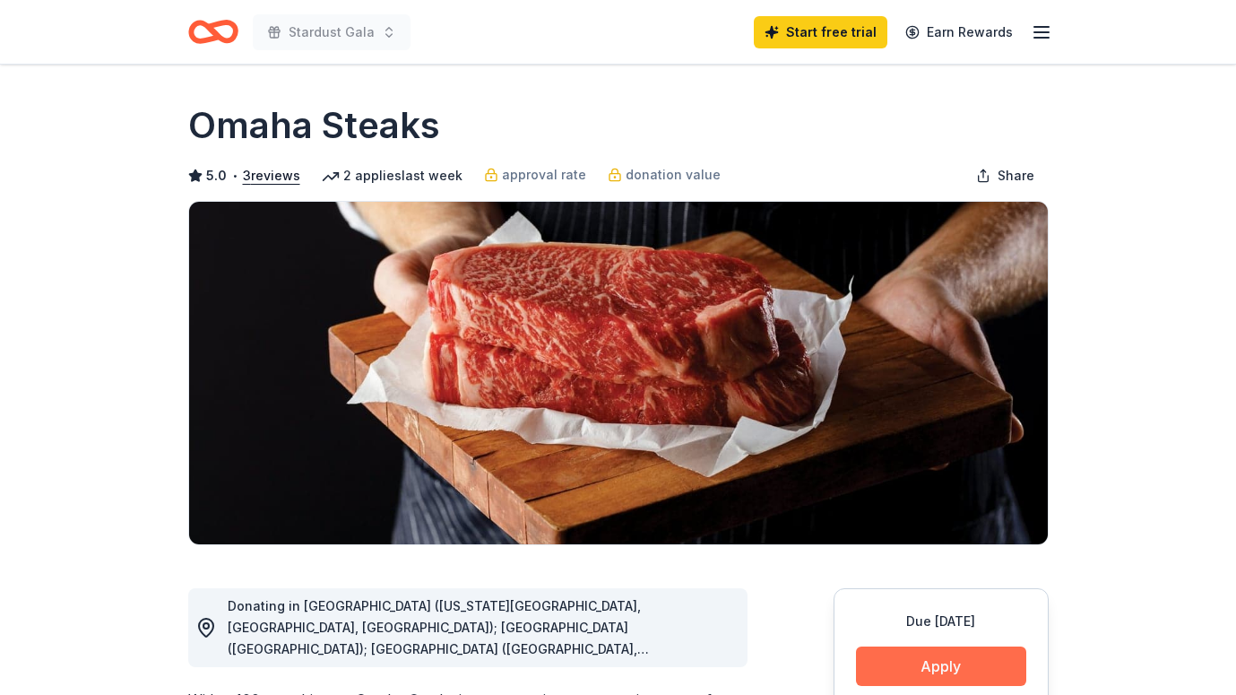
click at [950, 672] on button "Apply" at bounding box center [941, 665] width 170 height 39
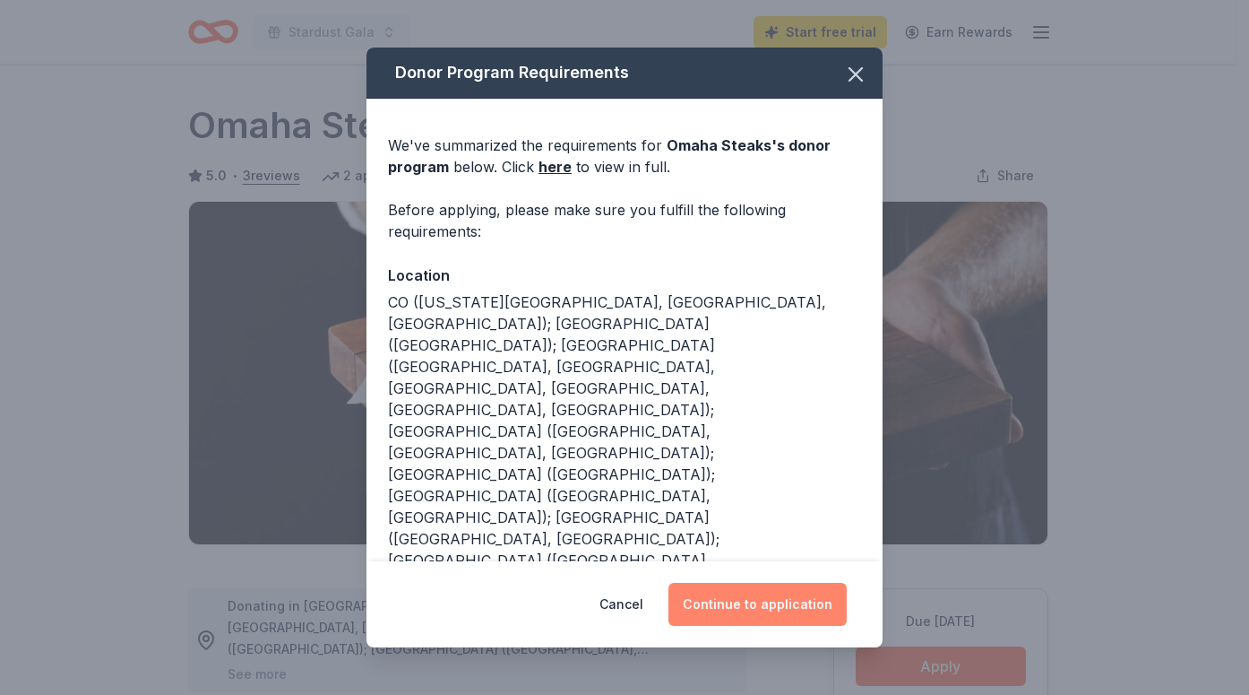
click at [774, 608] on button "Continue to application" at bounding box center [758, 604] width 178 height 43
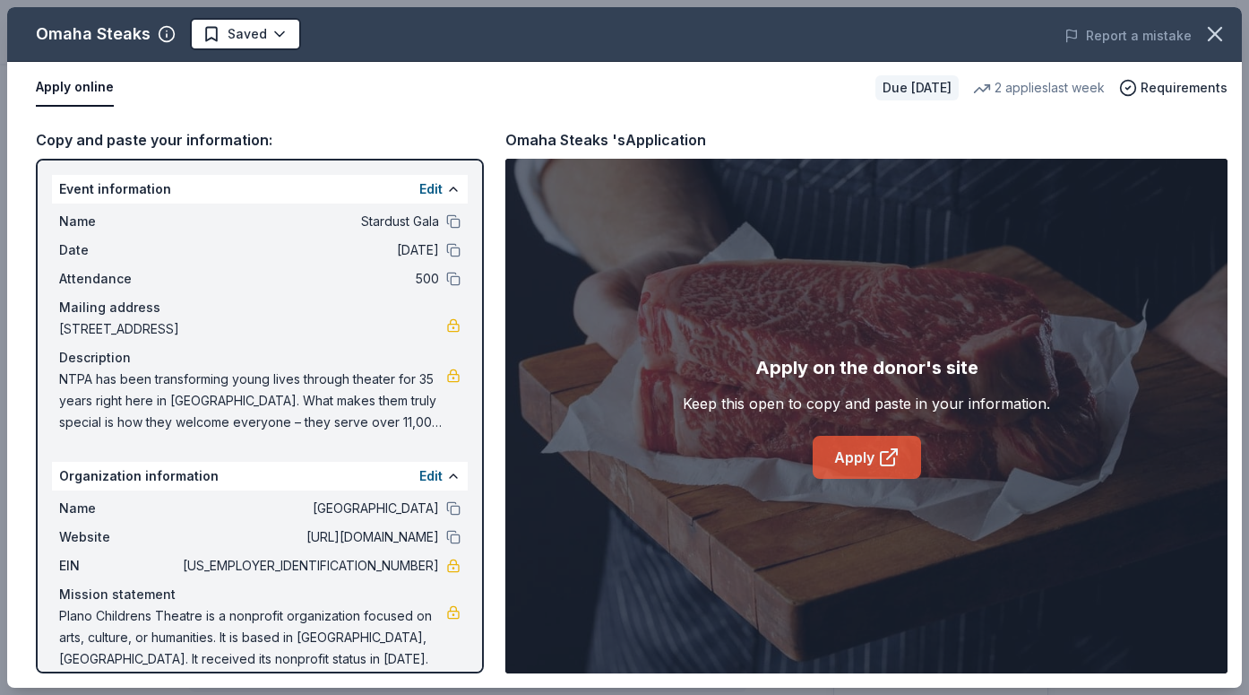
click at [874, 454] on link "Apply" at bounding box center [867, 457] width 108 height 43
